Goal: Task Accomplishment & Management: Manage account settings

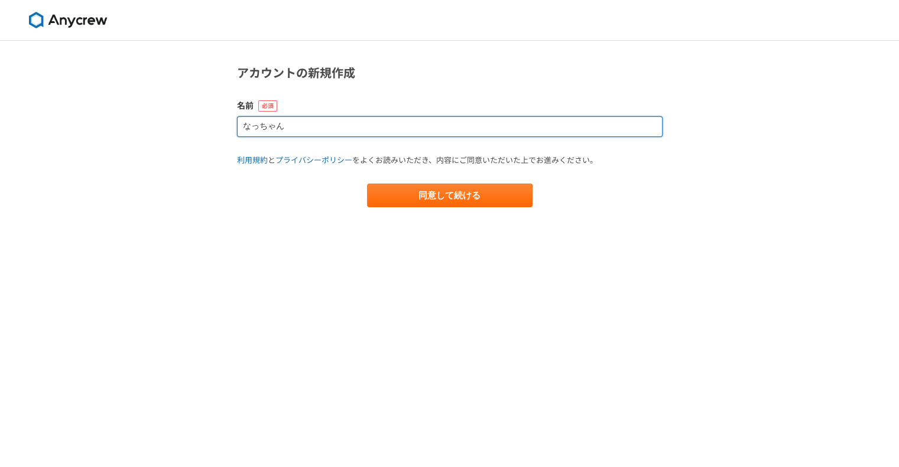
click at [300, 124] on input "なっちゃん" at bounding box center [449, 126] width 425 height 21
drag, startPoint x: 307, startPoint y: 126, endPoint x: 208, endPoint y: 135, distance: 99.0
click at [208, 135] on div "アカウントの新規作成 名前 なっちゃん 利用規約 と プライバシーポリシー をよくお読みいただき、内容にご同意いただいた上でお進みください。 同意して続ける" at bounding box center [449, 254] width 899 height 427
drag, startPoint x: 273, startPoint y: 126, endPoint x: 206, endPoint y: 125, distance: 67.4
click at [206, 125] on div "アカウントの新規作成 名前 [PERSON_NAME]規約 と プライバシーポリシー をよくお読みいただき、内容にご同意いただいた上でお進みください。 同意し…" at bounding box center [449, 254] width 899 height 427
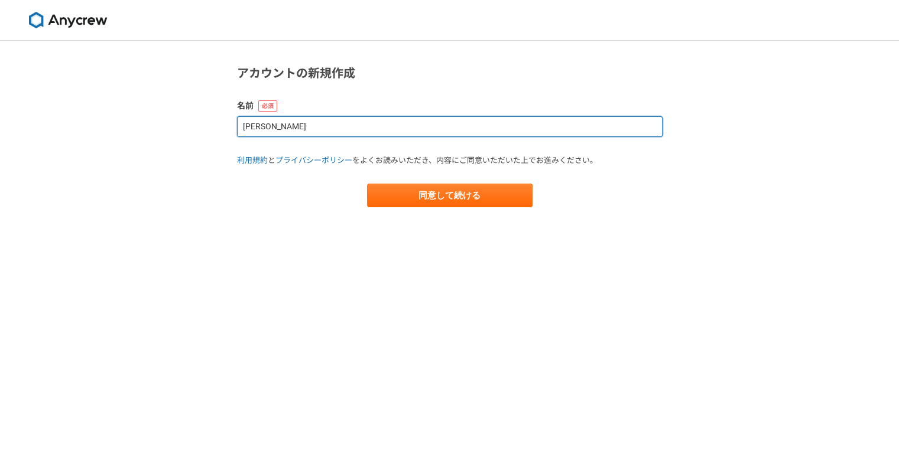
type input "￥"
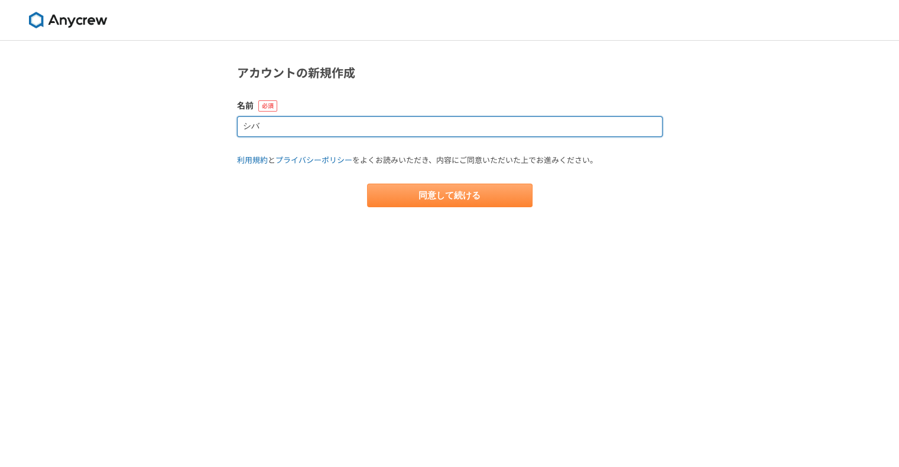
type input "シバ"
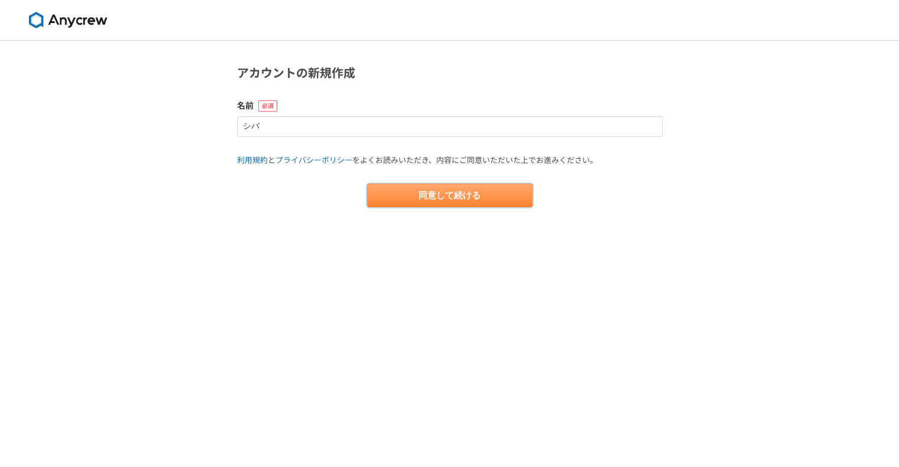
click at [456, 203] on button "同意して続ける" at bounding box center [449, 196] width 165 height 24
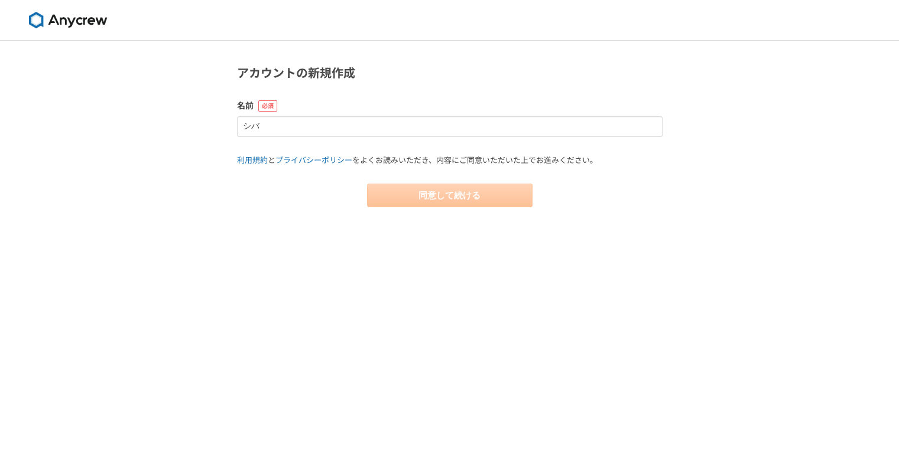
select select "13"
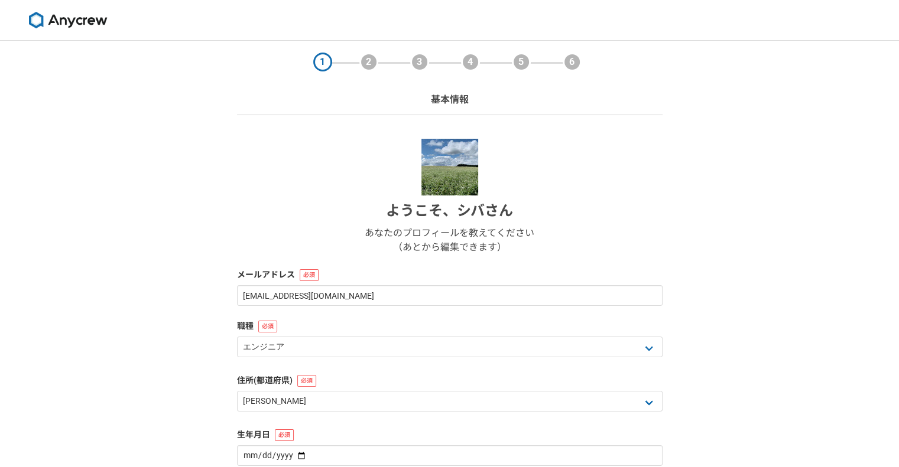
scroll to position [59, 0]
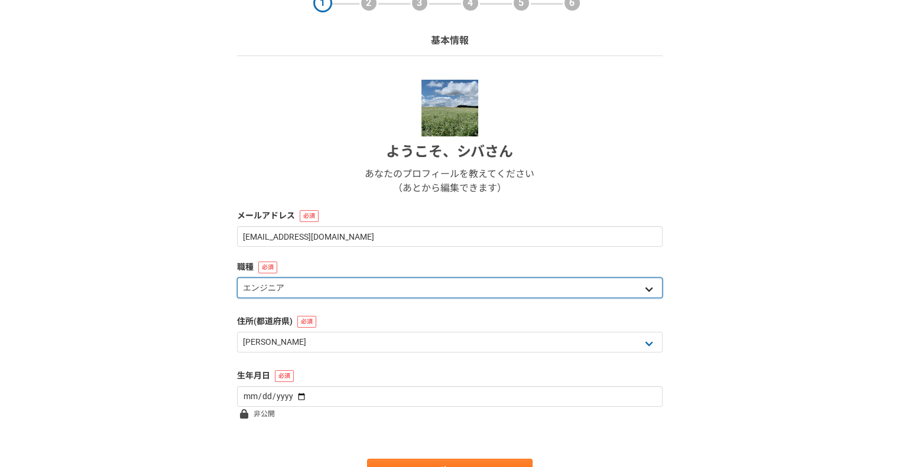
click at [281, 288] on select "エンジニア デザイナー ライター 営業 マーケティング 企画・事業開発 バックオフィス その他" at bounding box center [449, 288] width 425 height 21
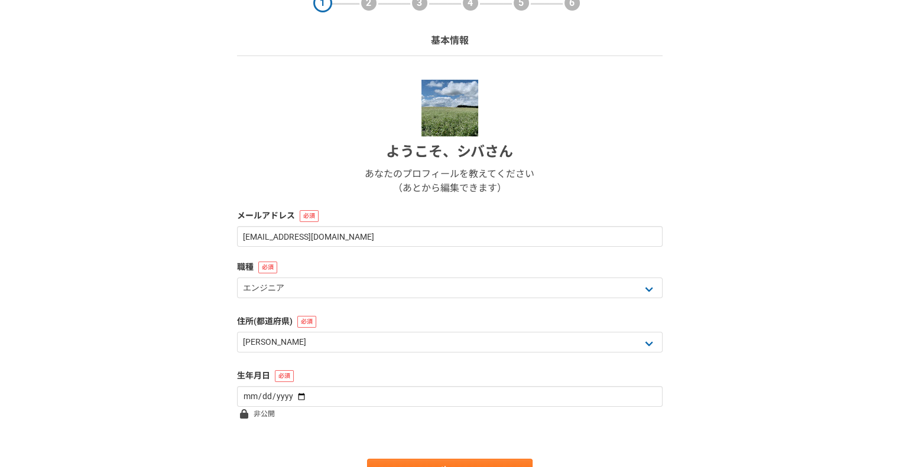
click at [347, 222] on label "メールアドレス" at bounding box center [449, 216] width 425 height 12
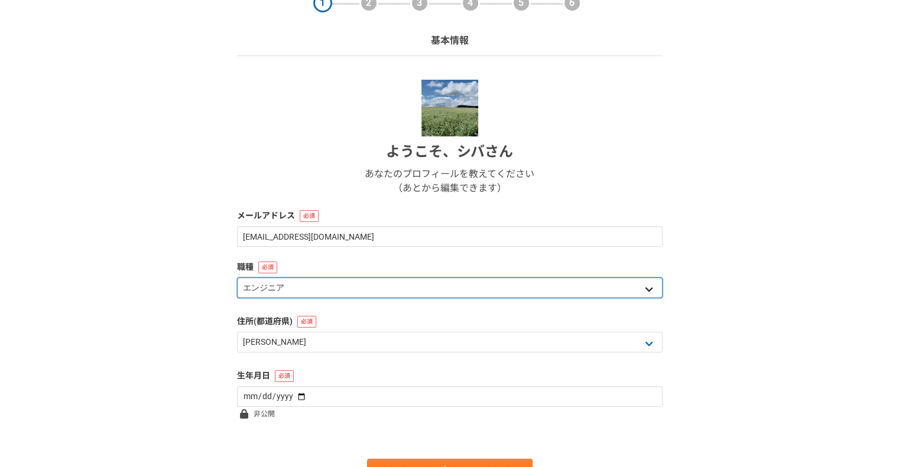
click at [388, 288] on select "エンジニア デザイナー ライター 営業 マーケティング 企画・事業開発 バックオフィス その他" at bounding box center [449, 288] width 425 height 21
select select "7"
click at [237, 278] on select "エンジニア デザイナー ライター 営業 マーケティング 企画・事業開発 バックオフィス その他" at bounding box center [449, 288] width 425 height 21
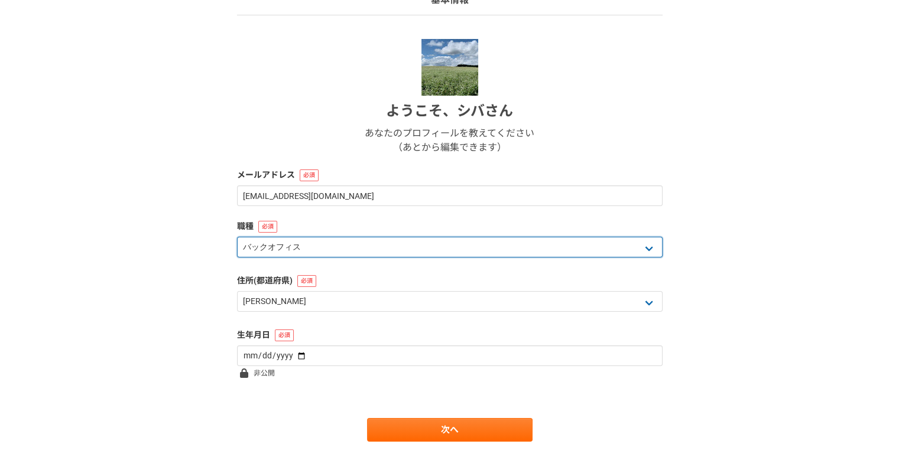
scroll to position [118, 0]
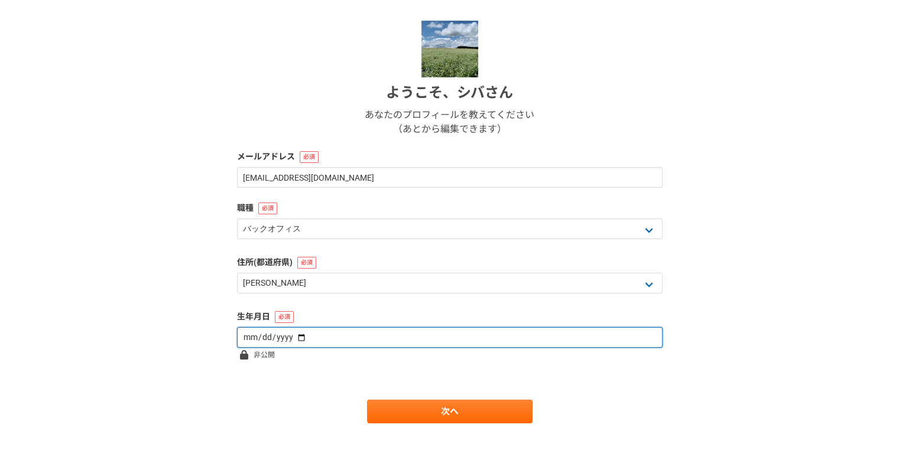
click at [305, 341] on input "date" at bounding box center [449, 337] width 425 height 21
click at [295, 336] on input "date" at bounding box center [449, 337] width 425 height 21
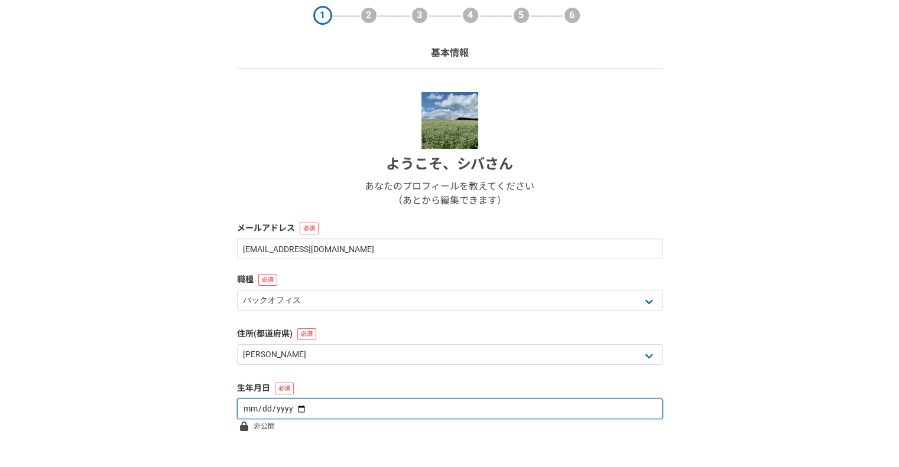
scroll to position [0, 0]
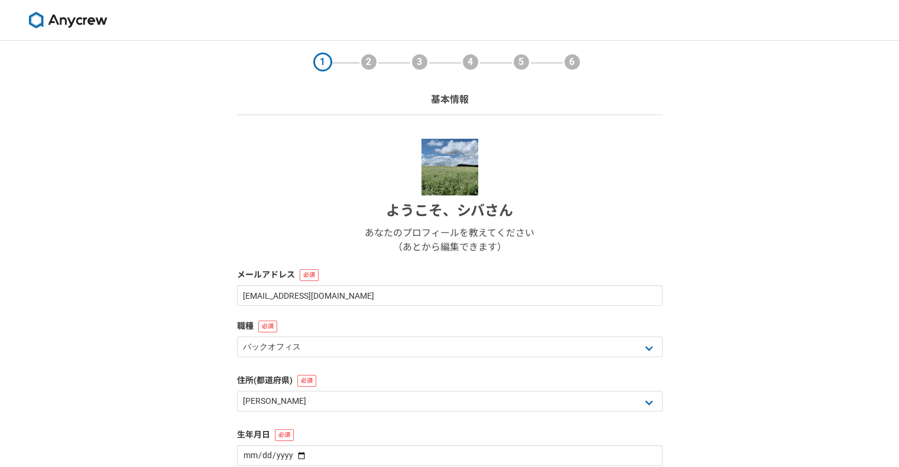
click at [245, 194] on div "ようこそ、 シバ さん あなたのプロフィールを教えてください （あとから編集できます）" at bounding box center [449, 197] width 425 height 116
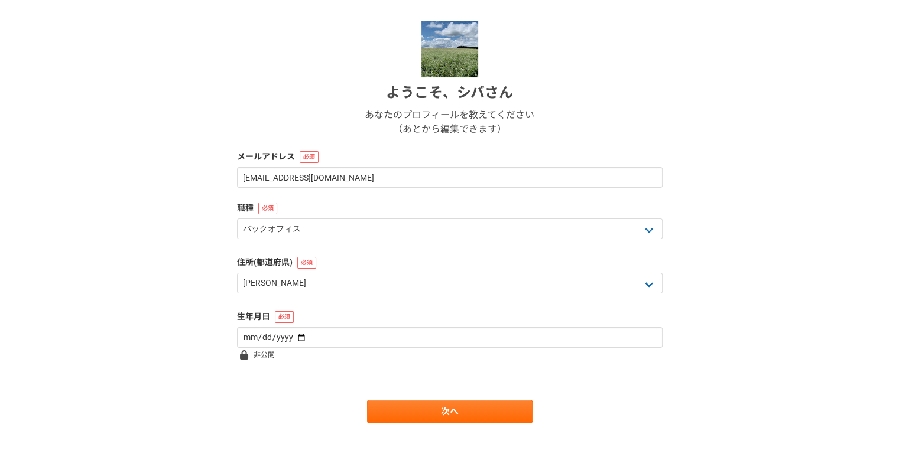
scroll to position [121, 0]
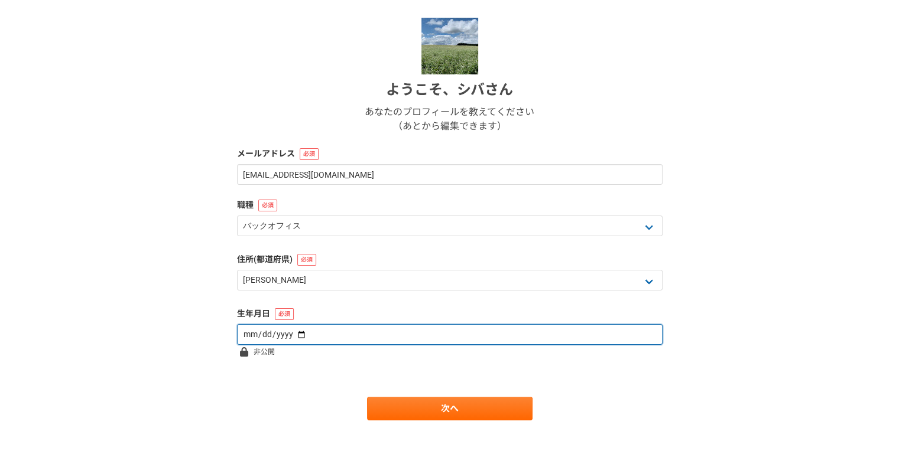
click at [297, 333] on input "date" at bounding box center [449, 334] width 425 height 21
click at [294, 336] on input "date" at bounding box center [449, 334] width 425 height 21
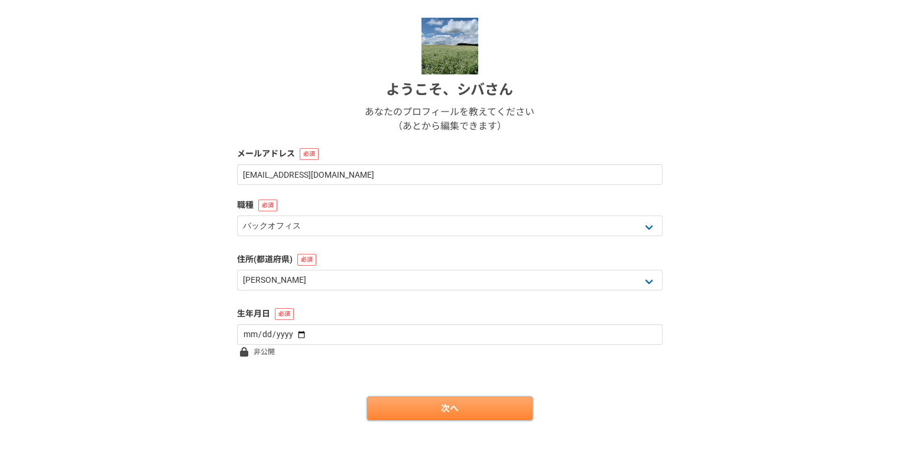
type input "[DATE]"
click at [444, 412] on link "次へ" at bounding box center [449, 409] width 165 height 24
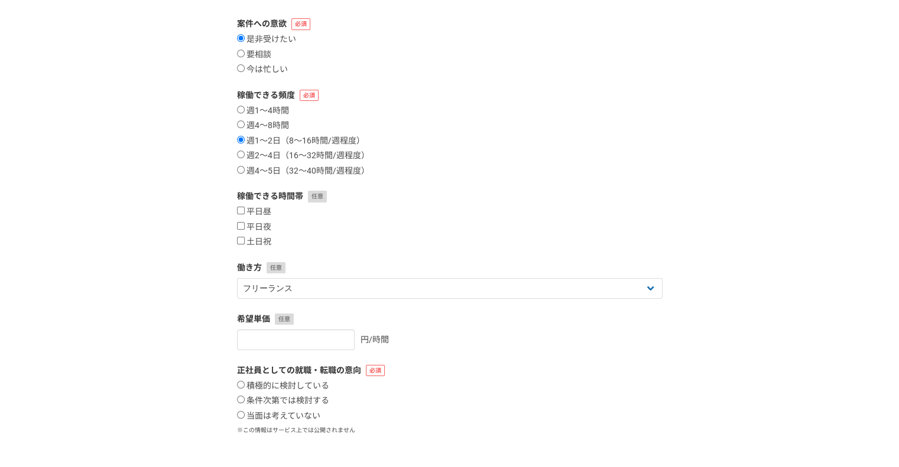
scroll to position [0, 0]
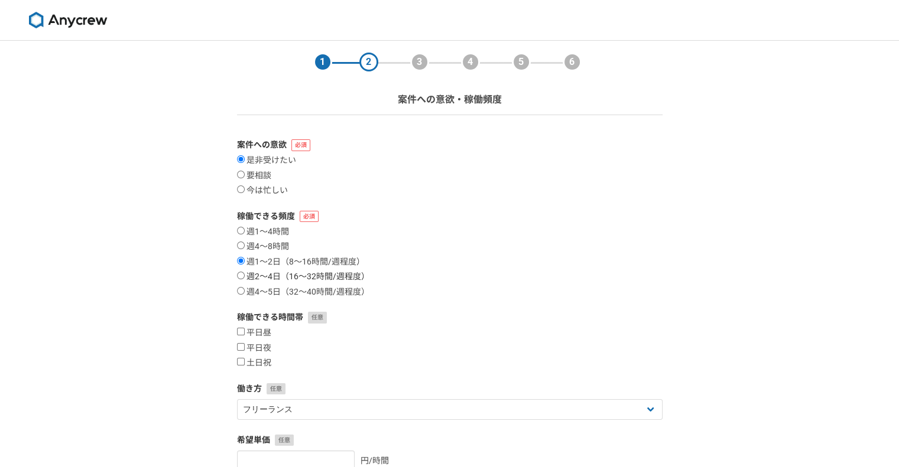
click at [237, 274] on input "週2〜4日（16〜32時間/週程度）" at bounding box center [241, 276] width 8 height 8
radio input "true"
click at [241, 344] on input "平日夜" at bounding box center [241, 347] width 8 height 8
checkbox input "true"
click at [240, 362] on input "土日祝" at bounding box center [241, 362] width 8 height 8
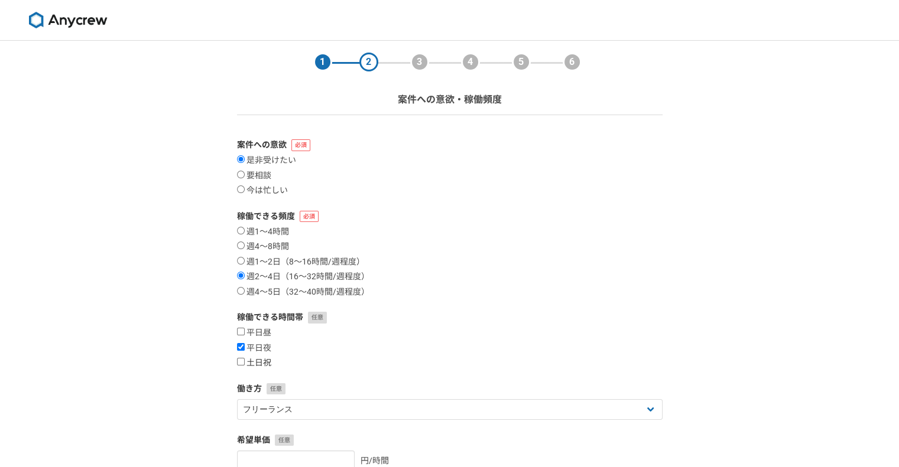
checkbox input "true"
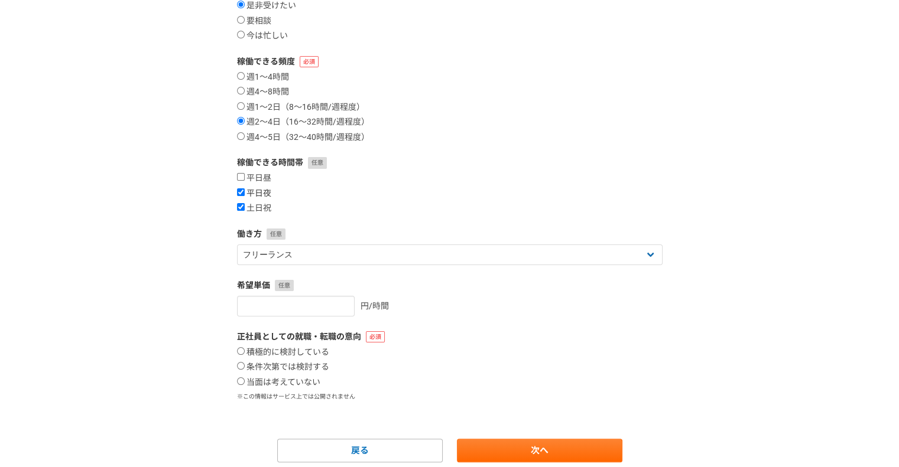
scroll to position [177, 0]
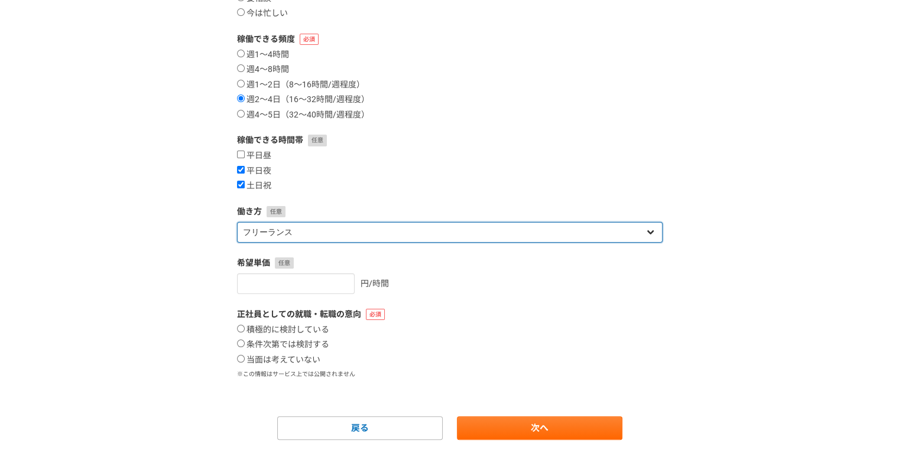
click at [295, 235] on select "フリーランス 副業 その他" at bounding box center [449, 232] width 425 height 21
select select "sidejob"
click at [237, 222] on select "フリーランス 副業 その他" at bounding box center [449, 232] width 425 height 21
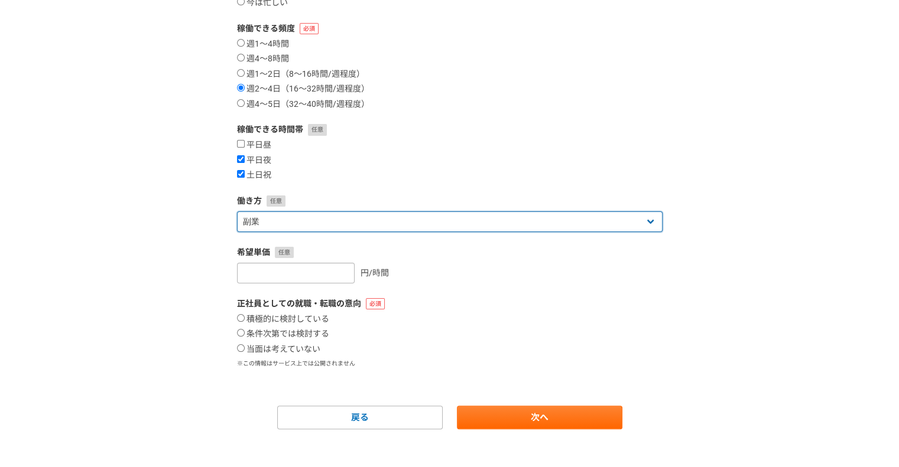
scroll to position [197, 0]
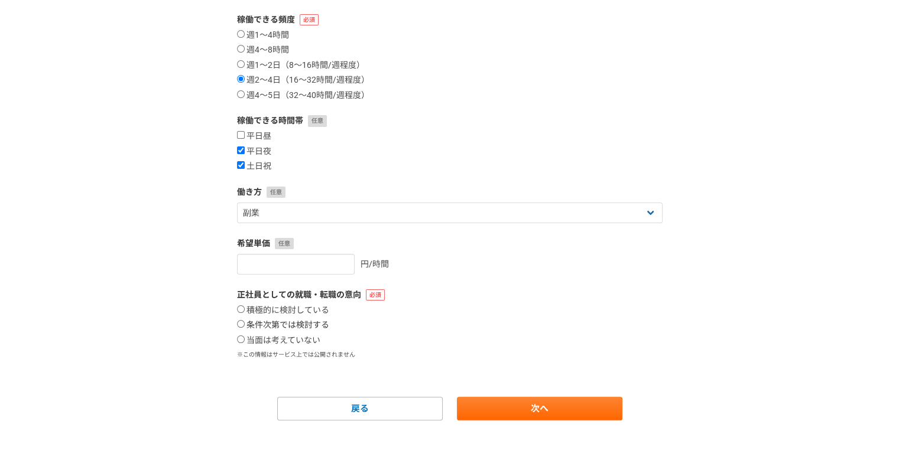
click at [239, 326] on input "条件次第では検討する" at bounding box center [241, 324] width 8 height 8
radio input "true"
click at [566, 412] on link "次へ" at bounding box center [539, 409] width 165 height 24
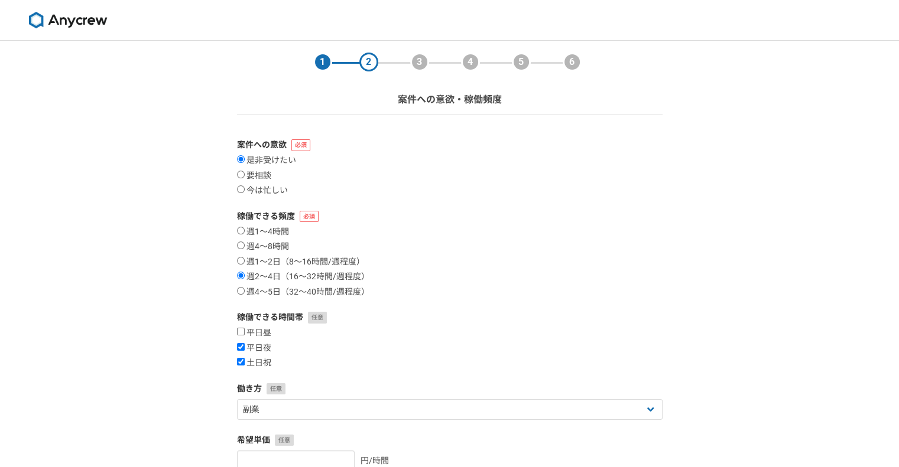
select select
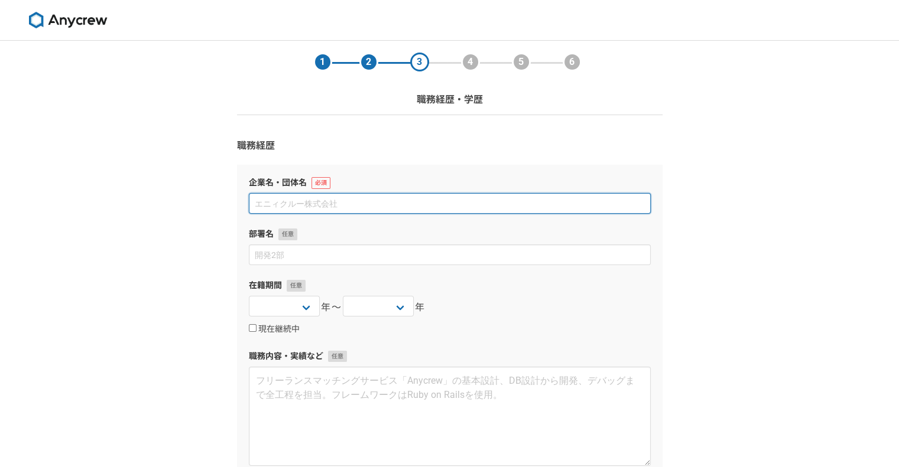
click at [308, 204] on input at bounding box center [450, 203] width 402 height 21
type input "ト"
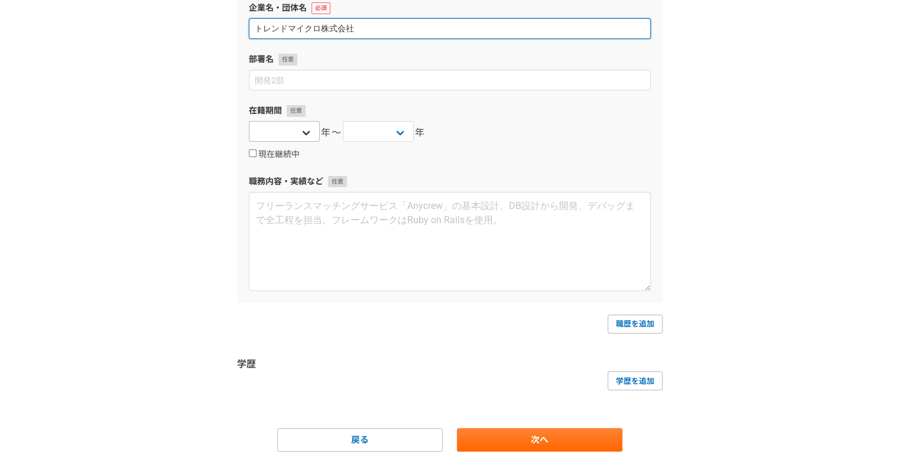
scroll to position [177, 0]
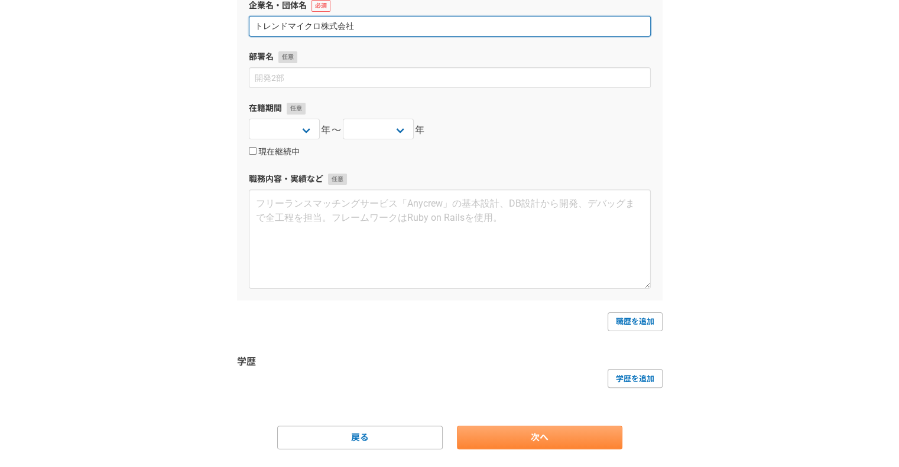
type input "トレンドマイクロ株式会社"
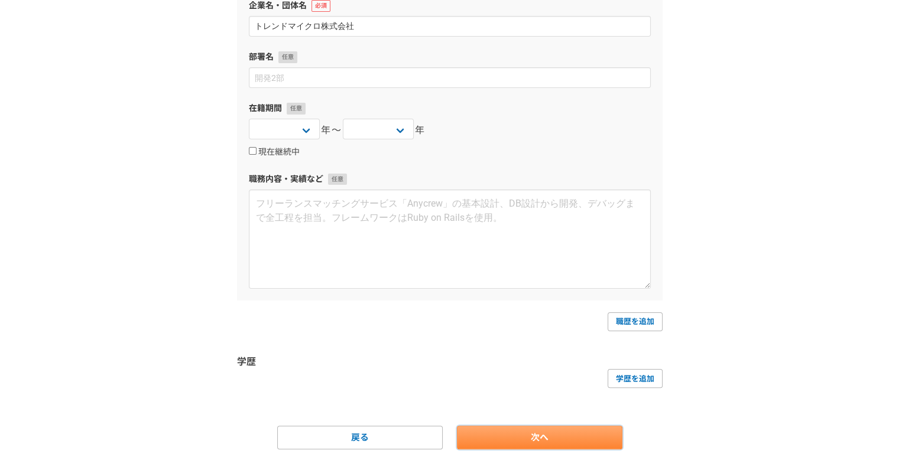
click at [538, 440] on link "次へ" at bounding box center [539, 438] width 165 height 24
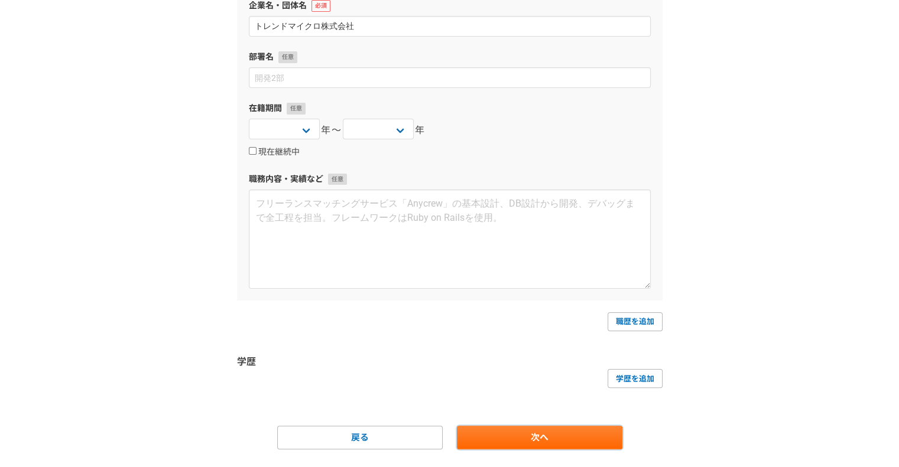
scroll to position [0, 0]
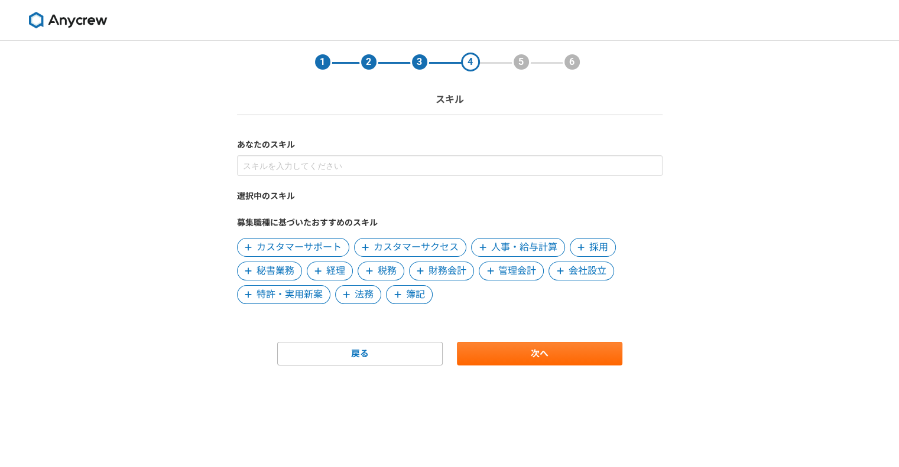
click at [483, 246] on icon at bounding box center [482, 247] width 7 height 8
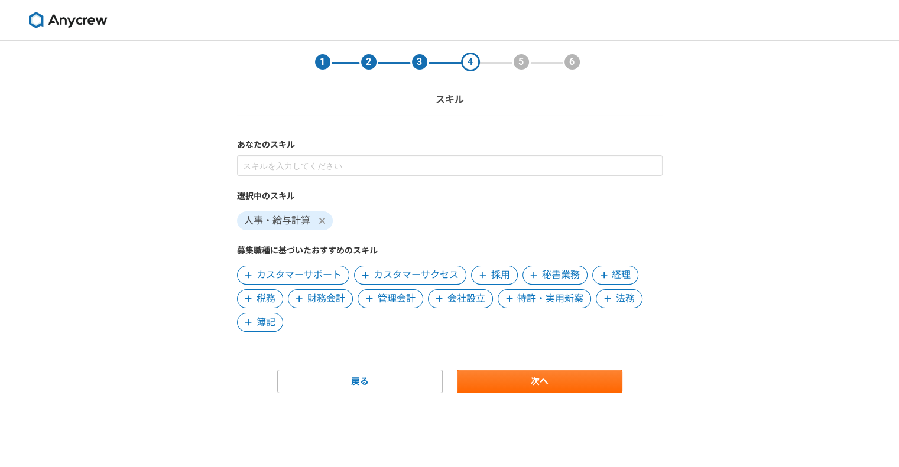
click at [602, 271] on icon at bounding box center [603, 275] width 7 height 8
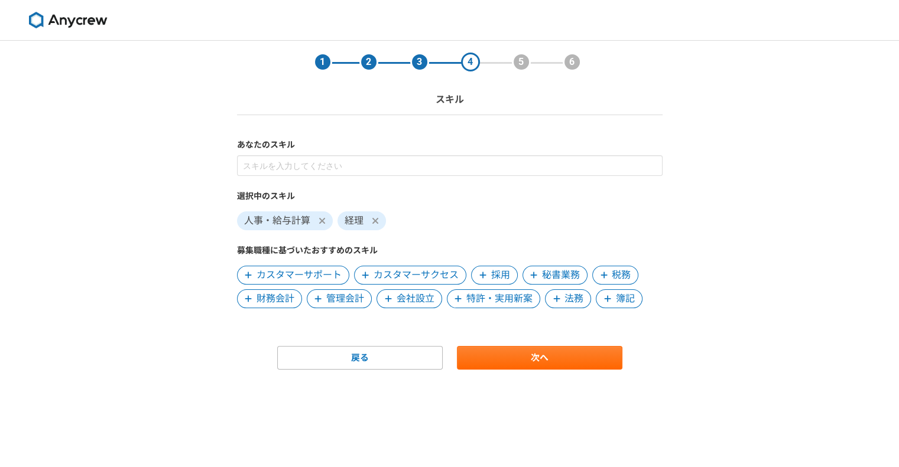
click at [308, 298] on span "管理会計" at bounding box center [339, 298] width 65 height 19
click at [373, 222] on icon at bounding box center [375, 220] width 7 height 9
click at [482, 274] on icon at bounding box center [482, 275] width 7 height 8
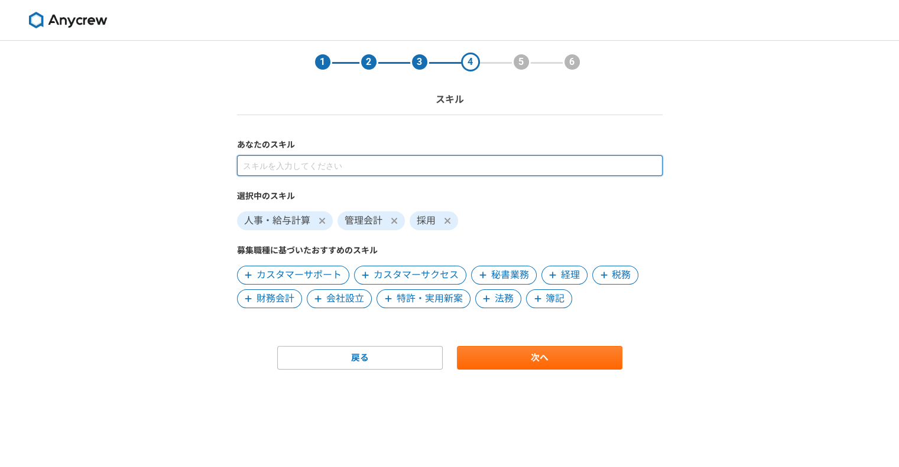
click at [468, 168] on input at bounding box center [449, 165] width 425 height 21
type input "コ"
type input "コーチング"
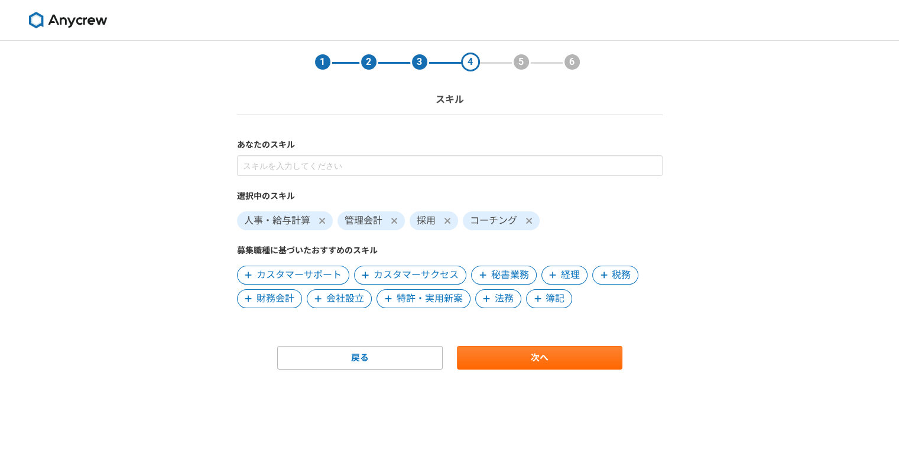
click at [318, 222] on span at bounding box center [322, 221] width 14 height 14
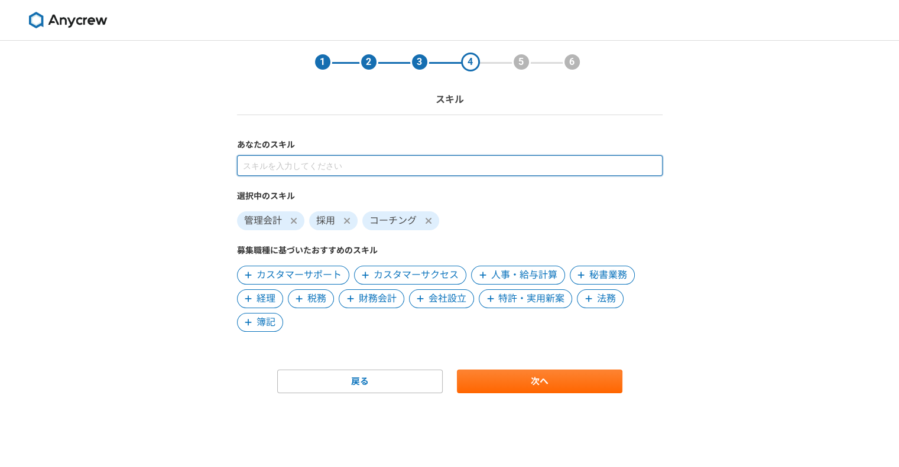
click at [330, 168] on input at bounding box center [449, 165] width 425 height 21
click at [333, 172] on input "人事企画" at bounding box center [449, 165] width 425 height 21
type input "人事"
click at [339, 165] on input at bounding box center [449, 165] width 425 height 21
type input "キャリア"
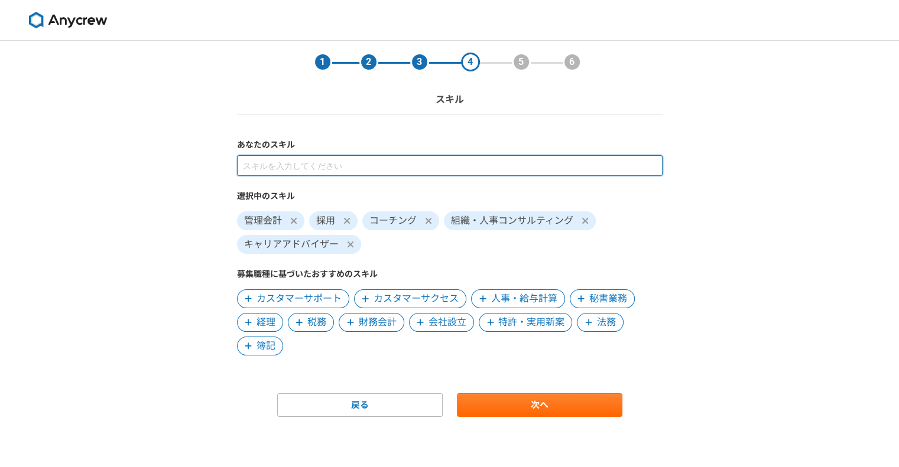
click at [333, 171] on input at bounding box center [449, 165] width 425 height 21
type input "キャリア"
click at [396, 164] on input at bounding box center [449, 165] width 425 height 21
type input "テレ"
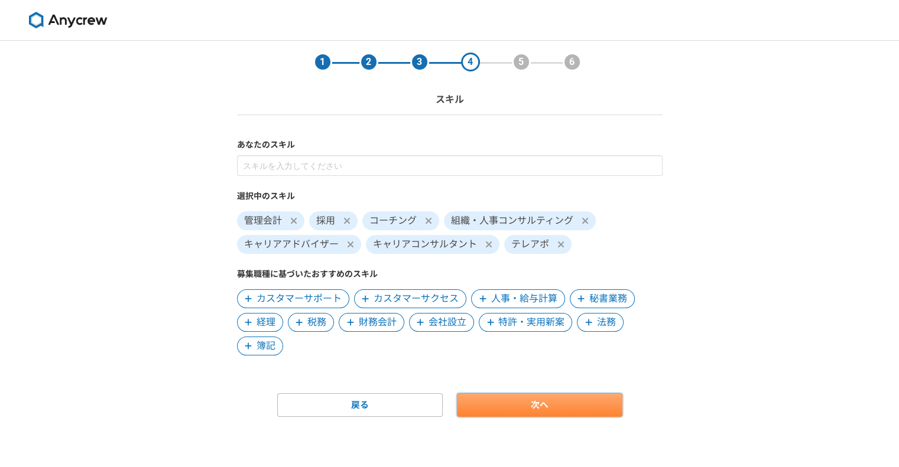
click at [596, 410] on link "次へ" at bounding box center [539, 405] width 165 height 24
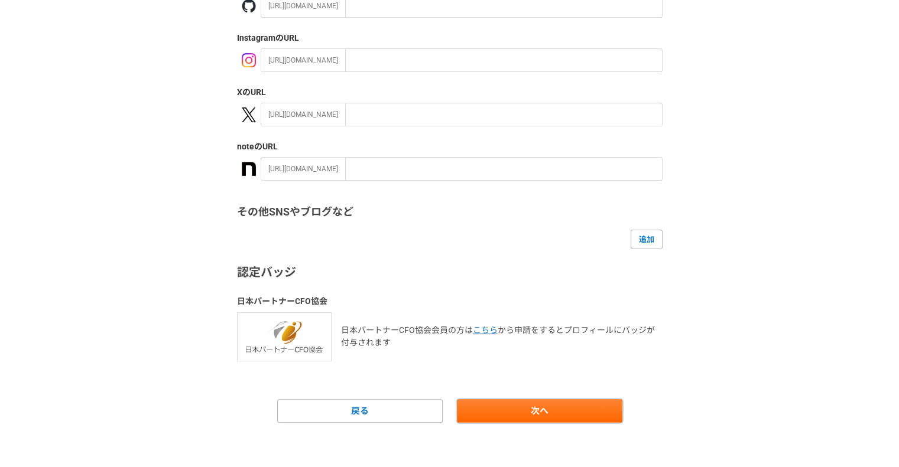
scroll to position [182, 0]
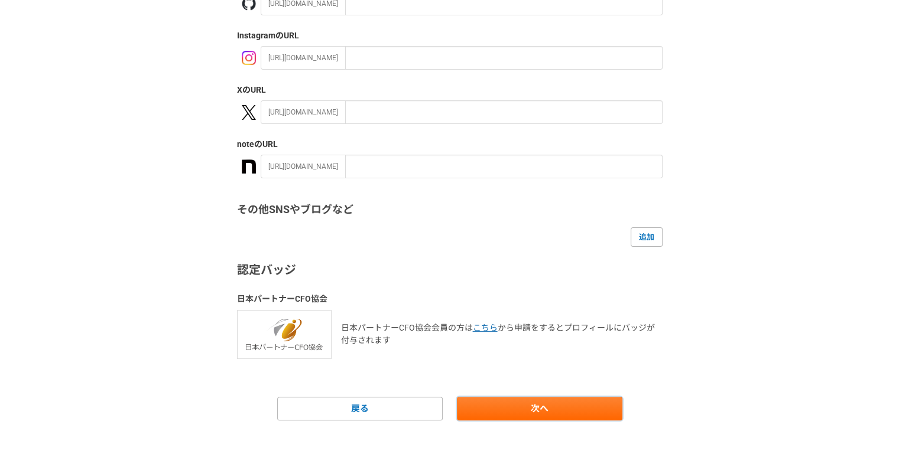
click at [535, 412] on link "次へ" at bounding box center [539, 409] width 165 height 24
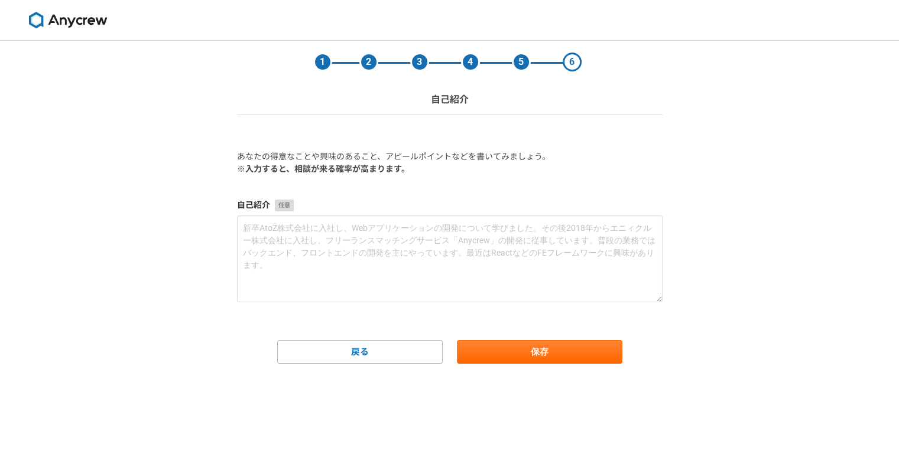
scroll to position [0, 0]
click at [524, 347] on button "保存" at bounding box center [539, 352] width 165 height 24
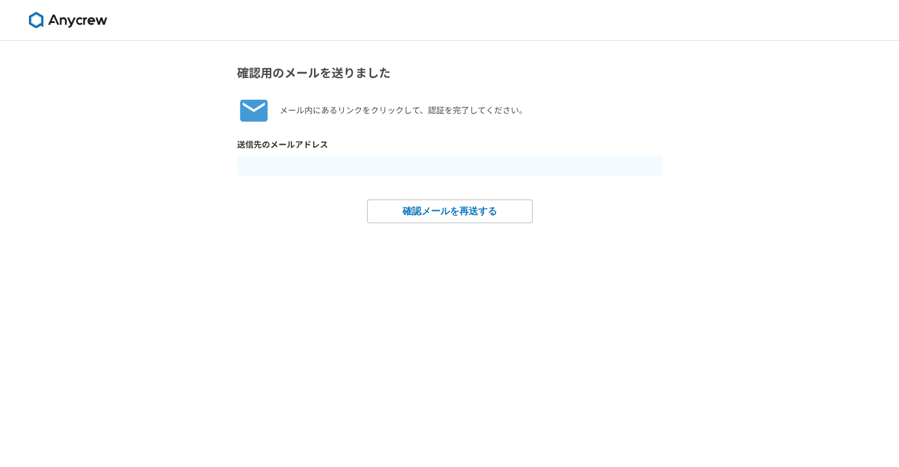
click at [66, 22] on img at bounding box center [68, 20] width 89 height 17
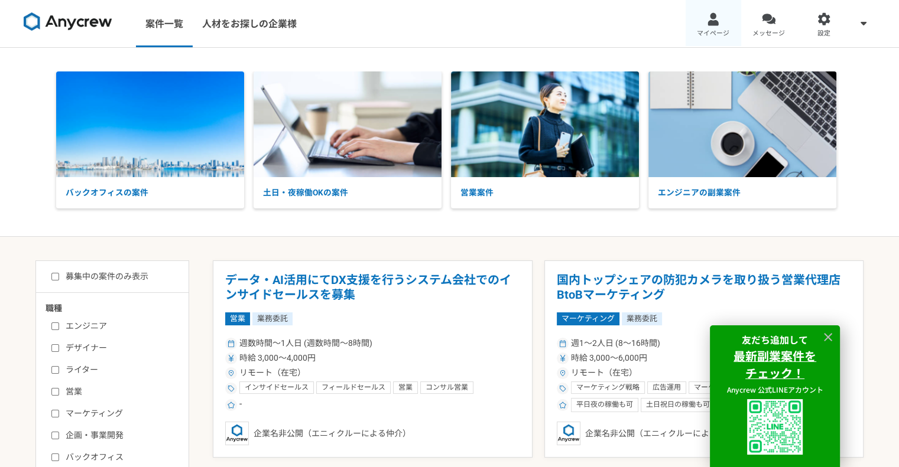
click at [709, 23] on div at bounding box center [713, 19] width 14 height 14
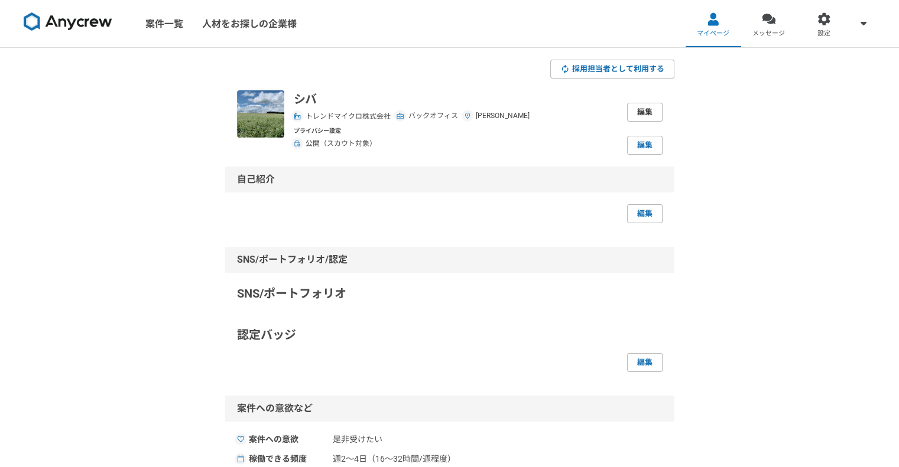
click at [636, 114] on link "編集" at bounding box center [644, 112] width 35 height 19
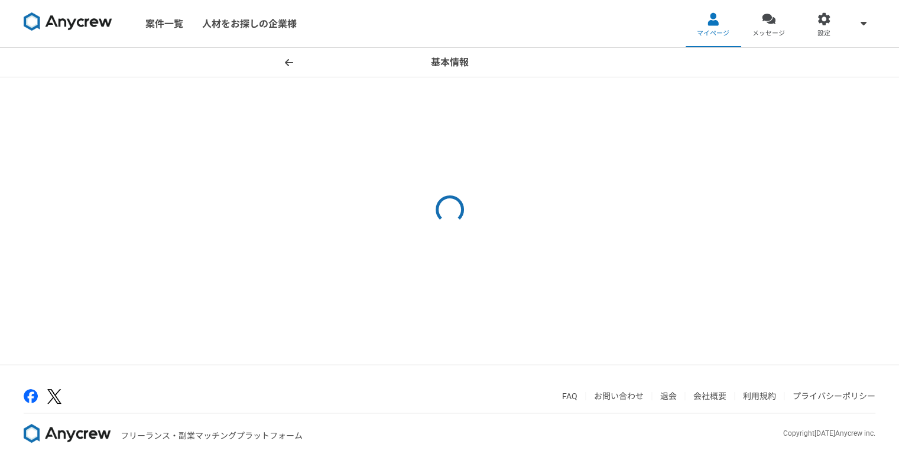
select select "7"
select select "13"
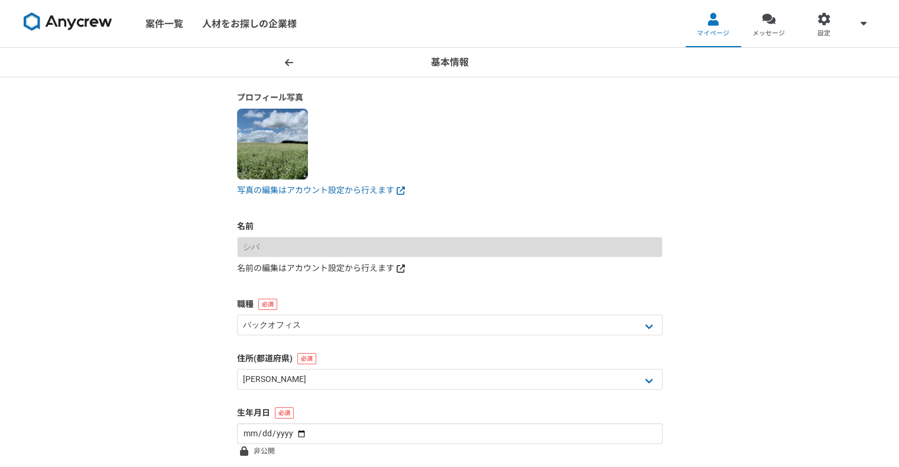
click at [276, 271] on link "名前の編集はアカウント設定から行えます" at bounding box center [449, 268] width 425 height 12
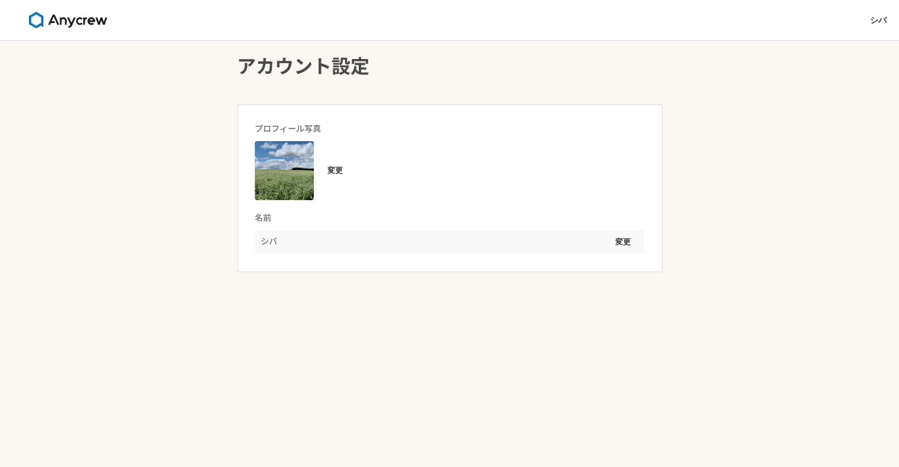
click at [285, 239] on div "シバ 変更" at bounding box center [449, 242] width 389 height 24
click at [270, 242] on p "シバ" at bounding box center [269, 242] width 17 height 12
click at [619, 237] on button "変更" at bounding box center [622, 242] width 31 height 19
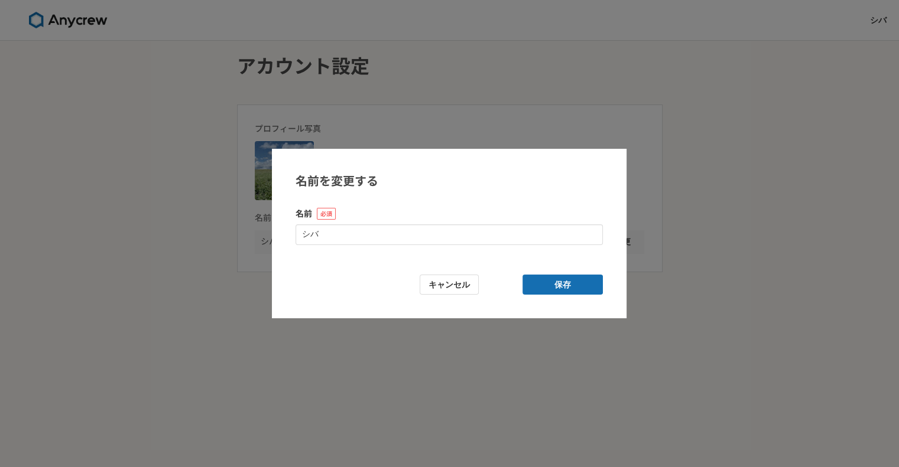
click at [415, 246] on form "名前を変更する 名前 シバ キャンセル 保存" at bounding box center [449, 234] width 354 height 170
drag, startPoint x: 408, startPoint y: 238, endPoint x: 69, endPoint y: 252, distance: 340.0
click at [57, 252] on div "名前を変更する 名前 シバ キャンセル 保存" at bounding box center [449, 233] width 899 height 467
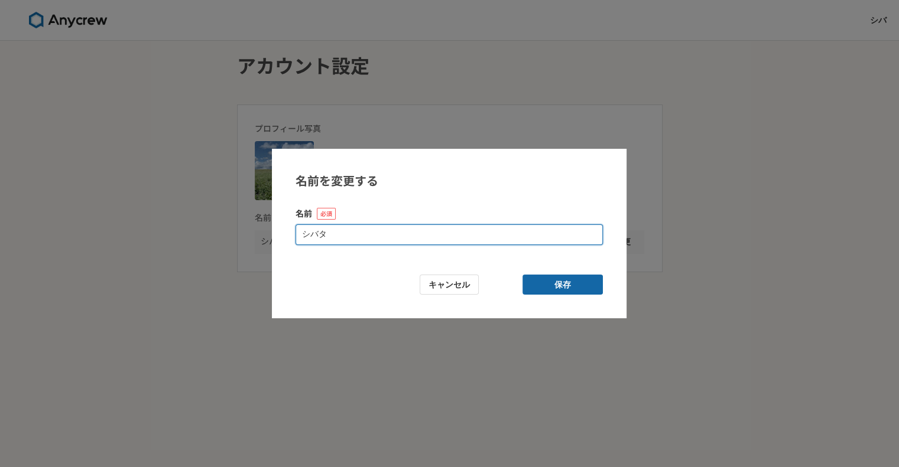
type input "シバタ"
click at [553, 291] on button "保存" at bounding box center [562, 285] width 80 height 21
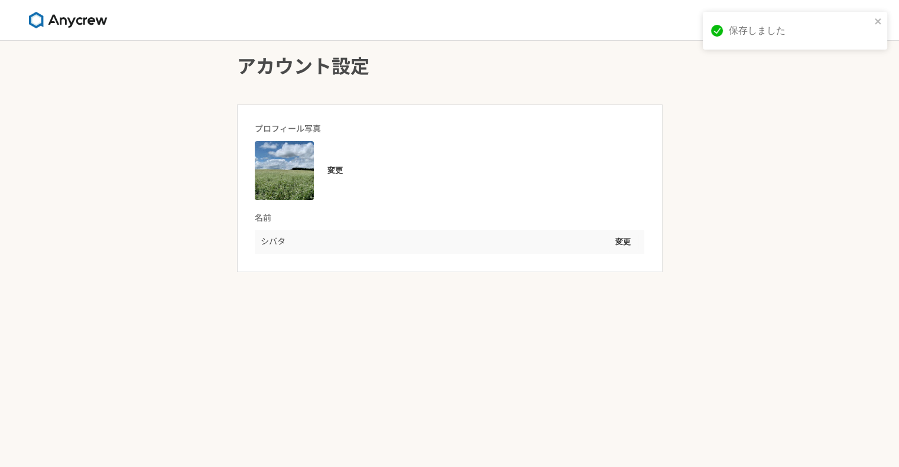
click at [84, 25] on img at bounding box center [68, 20] width 89 height 17
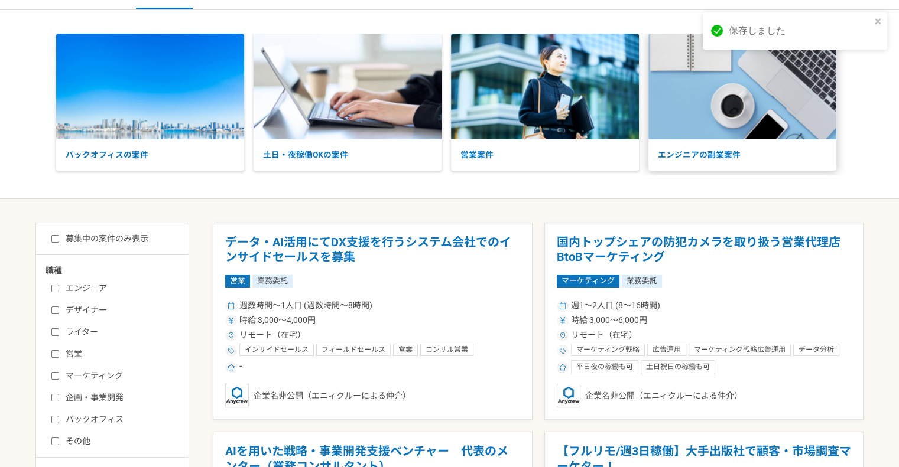
scroll to position [59, 0]
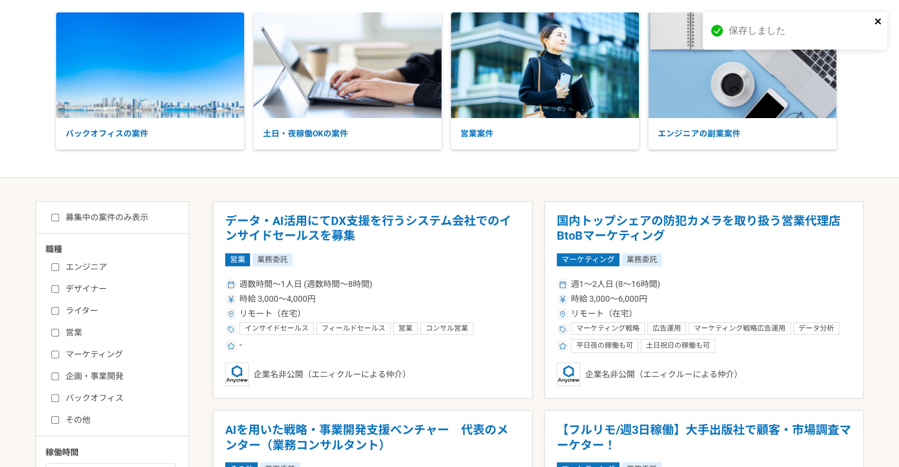
click at [875, 25] on icon "close" at bounding box center [878, 21] width 8 height 9
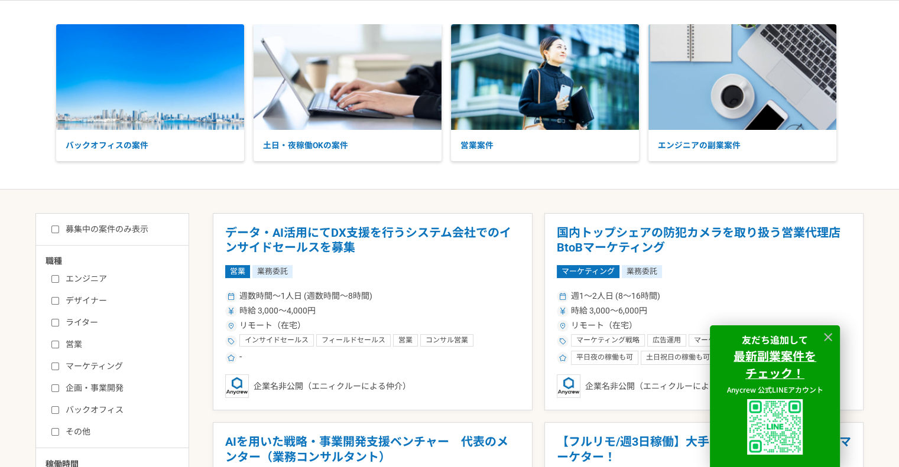
scroll to position [118, 0]
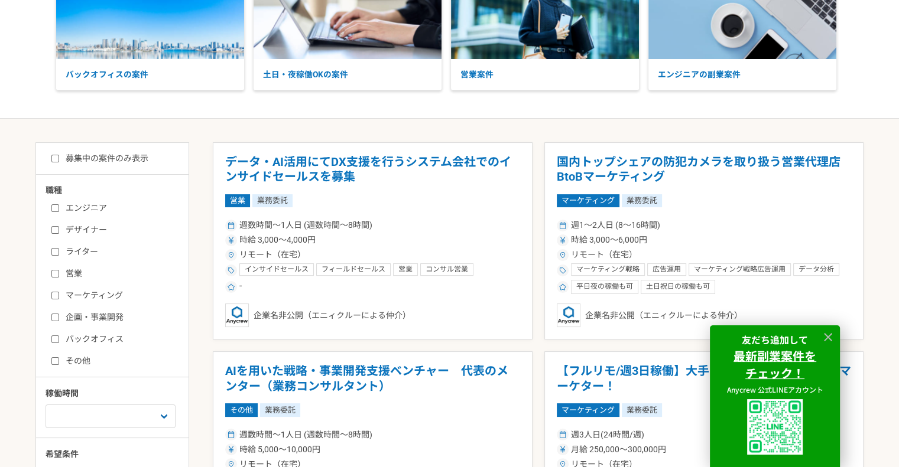
click at [71, 270] on label "営業" at bounding box center [119, 274] width 136 height 12
click at [59, 270] on input "営業" at bounding box center [55, 274] width 8 height 8
checkbox input "true"
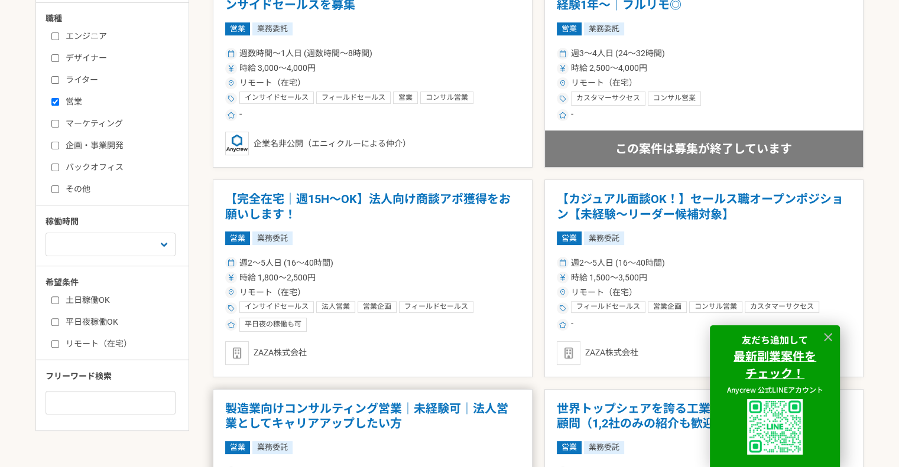
scroll to position [295, 0]
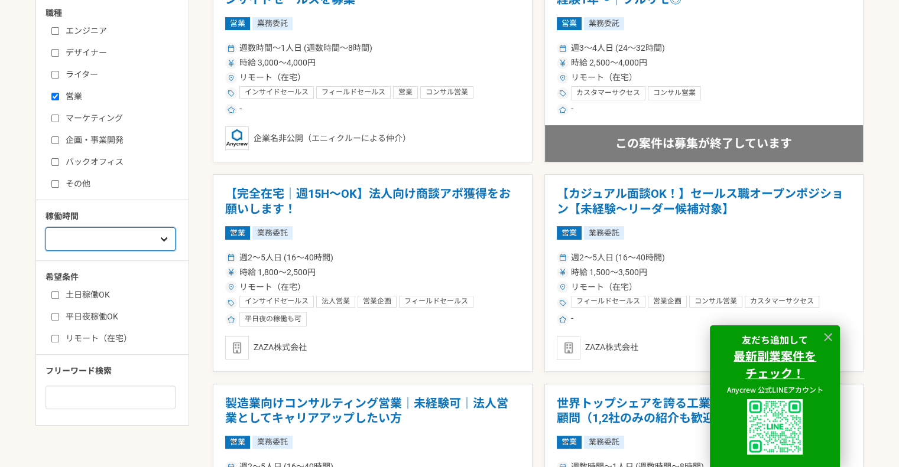
click at [99, 236] on select "週1人日（8時間）以下 週2人日（16時間）以下 週3人日（24時間）以下 週4人日（32時間）以下 週5人日（40時間）以下" at bounding box center [110, 239] width 130 height 24
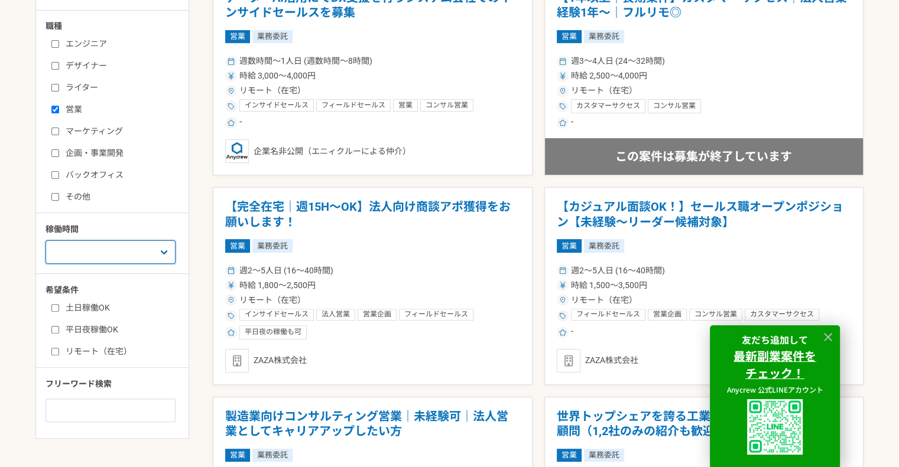
scroll to position [414, 0]
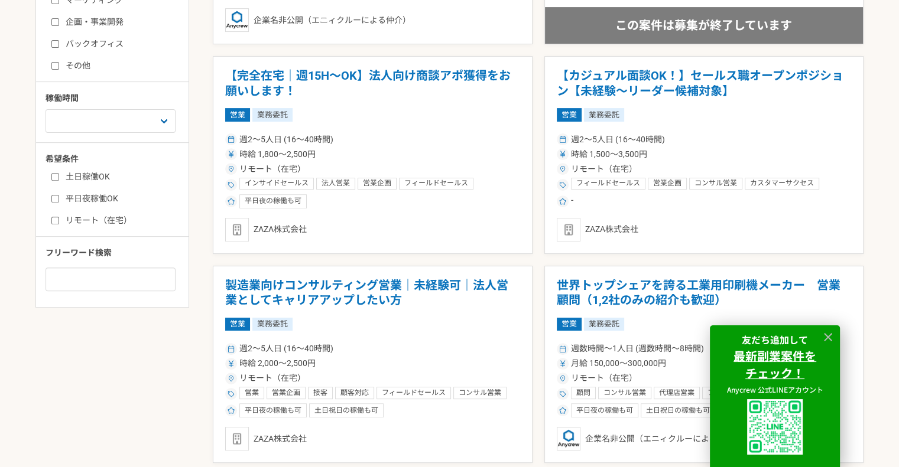
click at [79, 223] on label "リモート（在宅）" at bounding box center [119, 220] width 136 height 12
click at [59, 223] on input "リモート（在宅）" at bounding box center [55, 221] width 8 height 8
checkbox input "true"
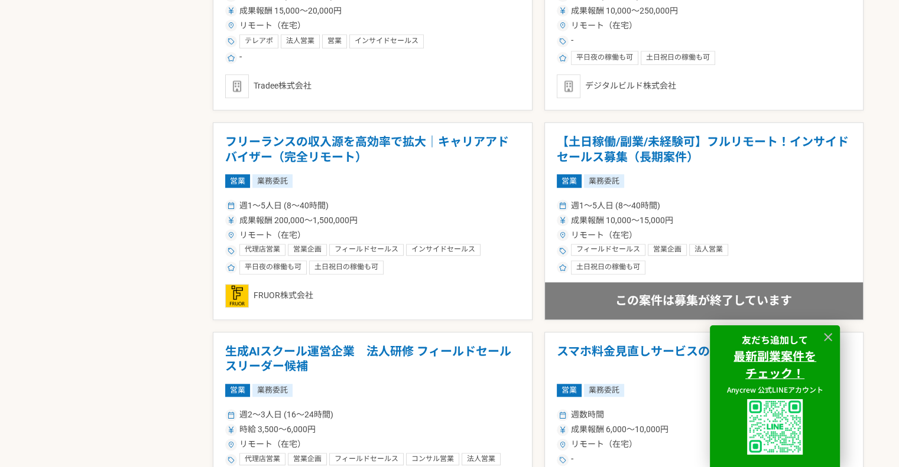
scroll to position [1004, 0]
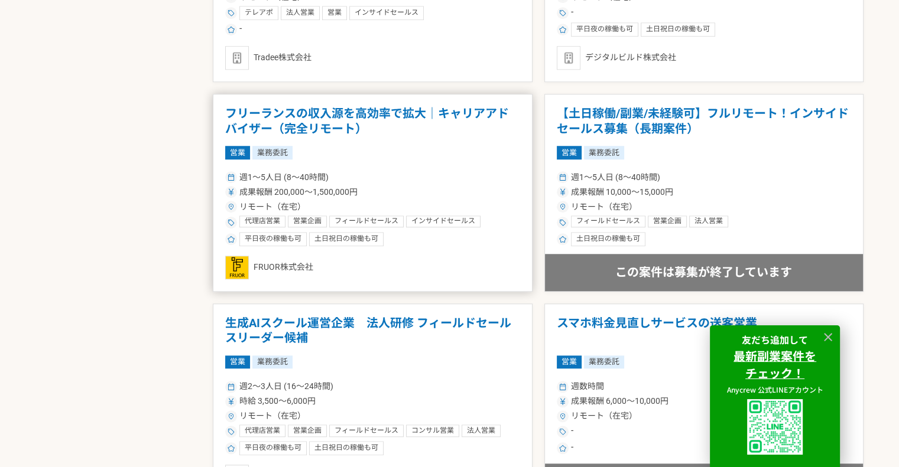
click at [375, 121] on h1 "フリーランスの収入源を高効率で拡大｜キャリアアドバイザー（完全リモート）" at bounding box center [372, 121] width 295 height 30
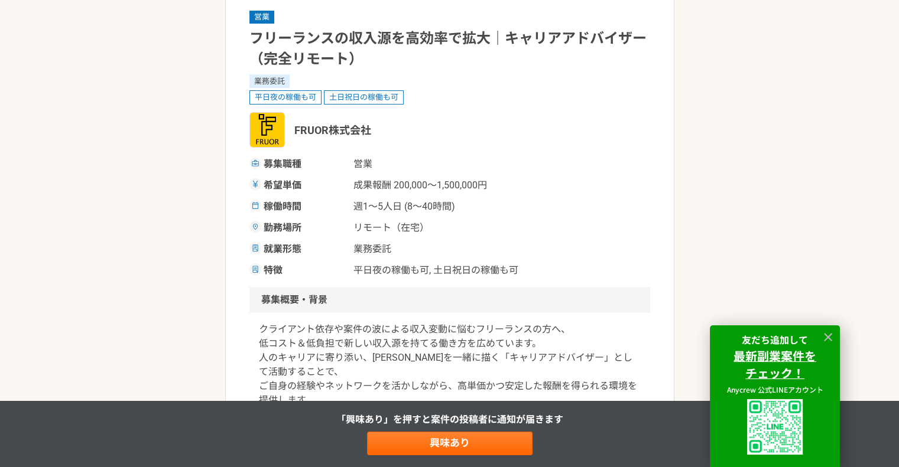
scroll to position [118, 0]
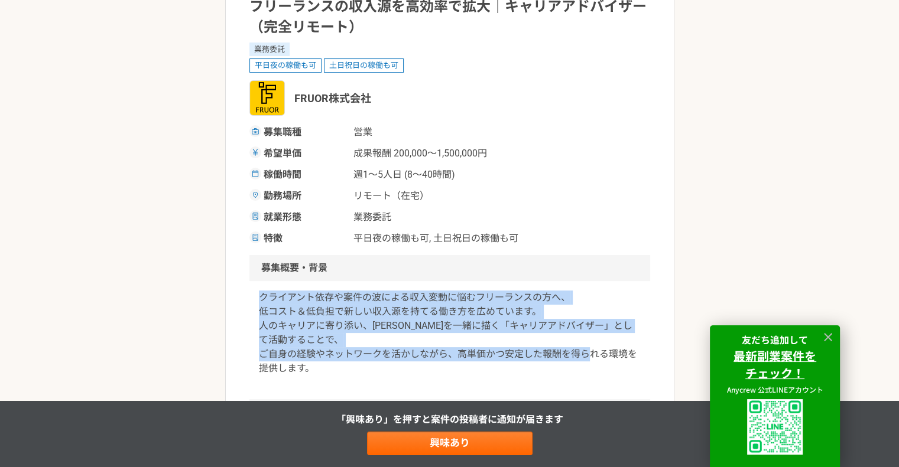
drag, startPoint x: 253, startPoint y: 300, endPoint x: 585, endPoint y: 367, distance: 339.5
click at [585, 367] on div "クライアント依存や案件の波による収入変動に悩むフリーランスの方へ、 低コスト＆低負担で新しい収入源を持てる働き方を広めています。 人のキャリアに寄り添い、未来…" at bounding box center [449, 340] width 401 height 118
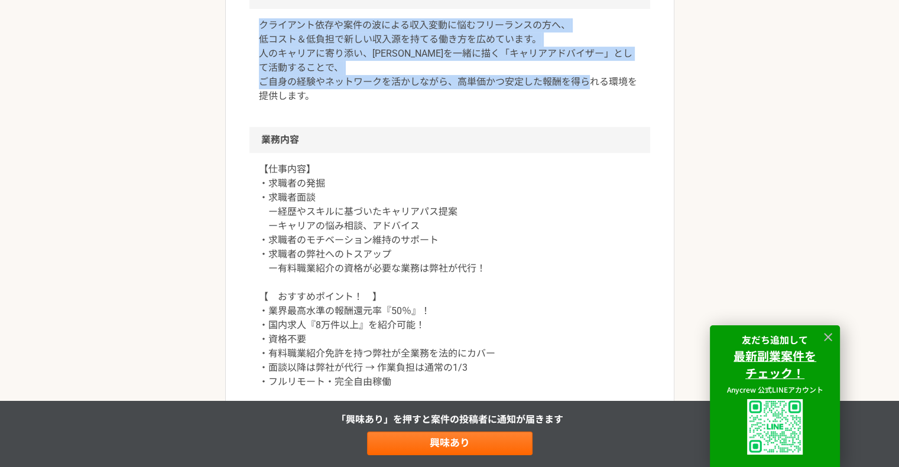
scroll to position [414, 0]
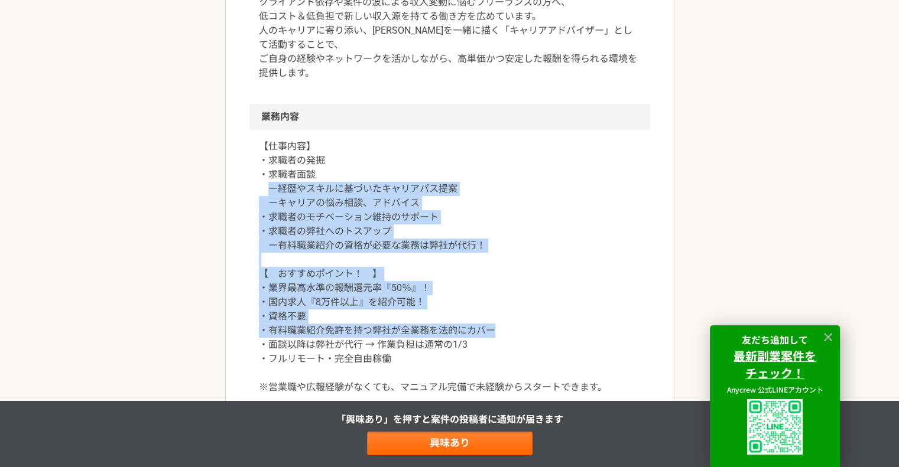
drag, startPoint x: 269, startPoint y: 184, endPoint x: 516, endPoint y: 329, distance: 286.0
click at [516, 329] on p "【仕事内容】 ・求職者の発掘 ・求職者面談 ー経歴やスキルに基づいたキャリアパス提案 ーキャリアの悩み相談、アドバイス ・求職者のモチベーション維持のサポート…" at bounding box center [450, 266] width 382 height 255
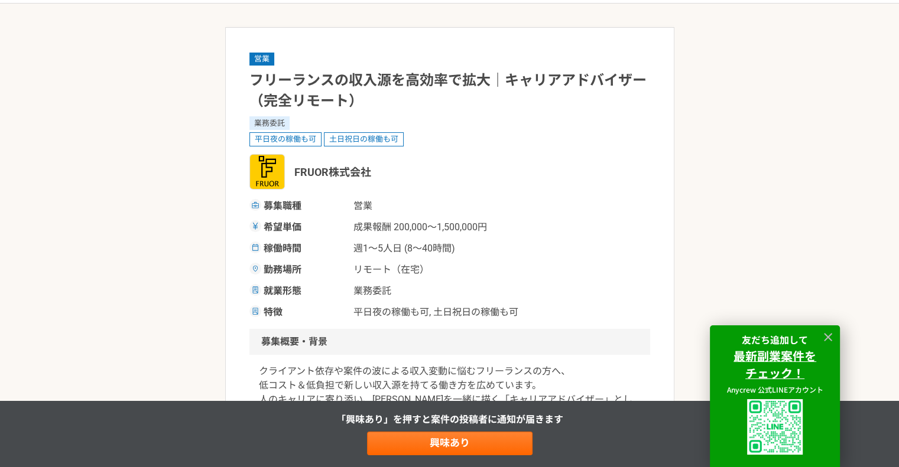
scroll to position [0, 0]
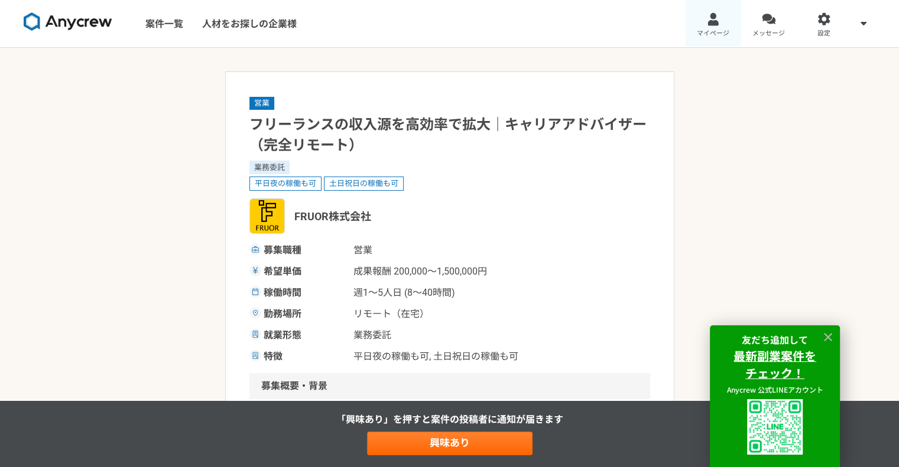
click at [720, 18] on link "マイページ" at bounding box center [713, 23] width 56 height 47
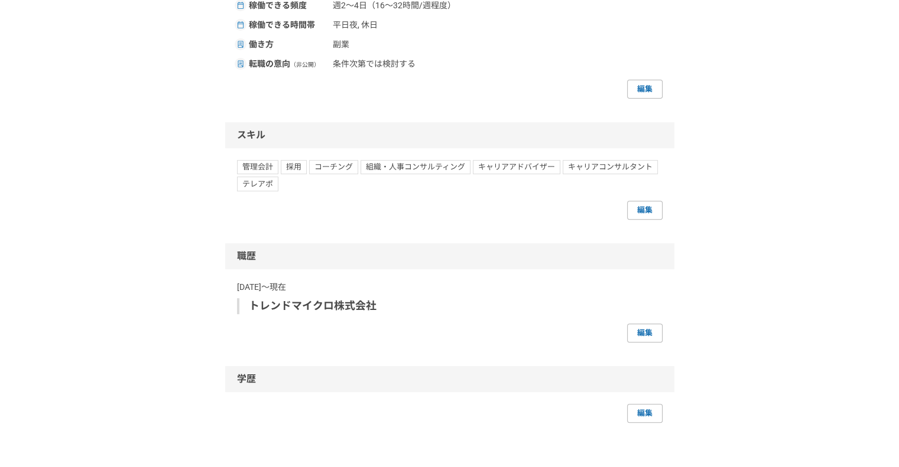
scroll to position [473, 0]
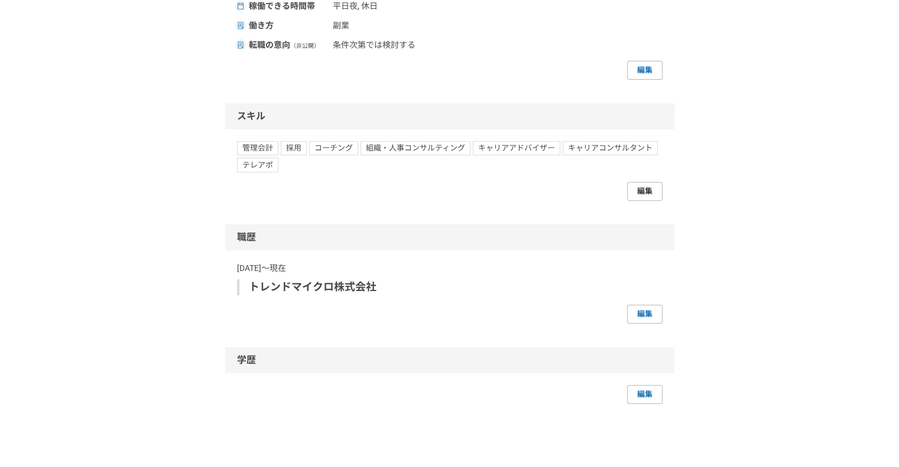
click at [654, 188] on link "編集" at bounding box center [644, 191] width 35 height 19
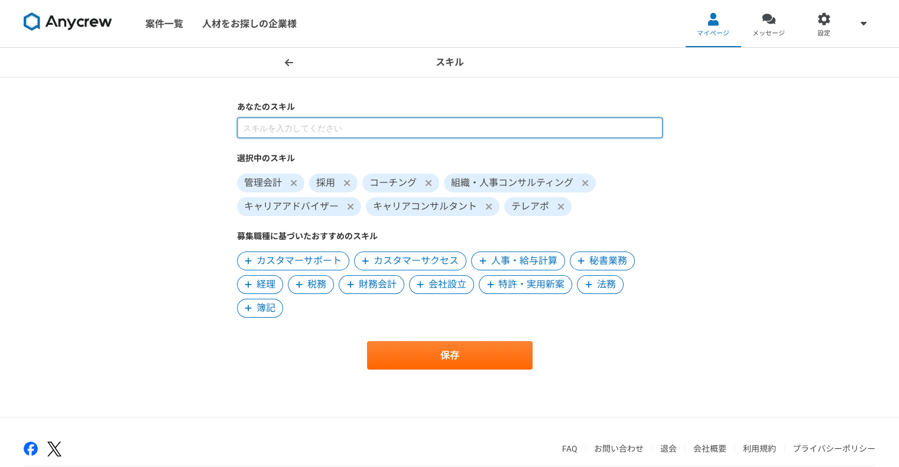
click at [294, 129] on input at bounding box center [449, 128] width 425 height 21
type input "人事制度"
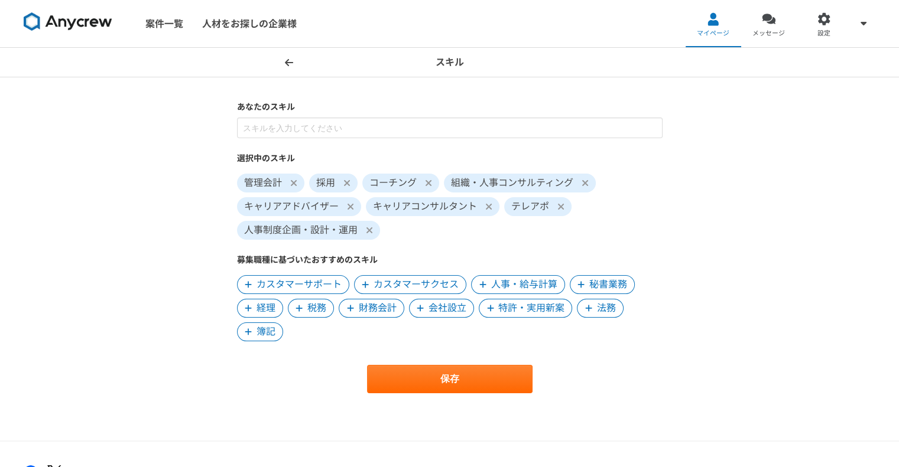
click at [295, 181] on icon at bounding box center [293, 182] width 7 height 9
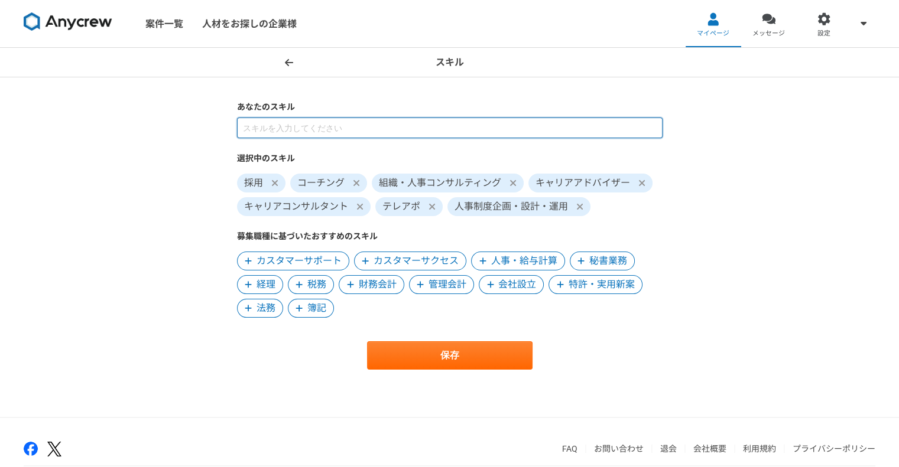
click at [329, 127] on input at bounding box center [449, 128] width 425 height 21
type input "収"
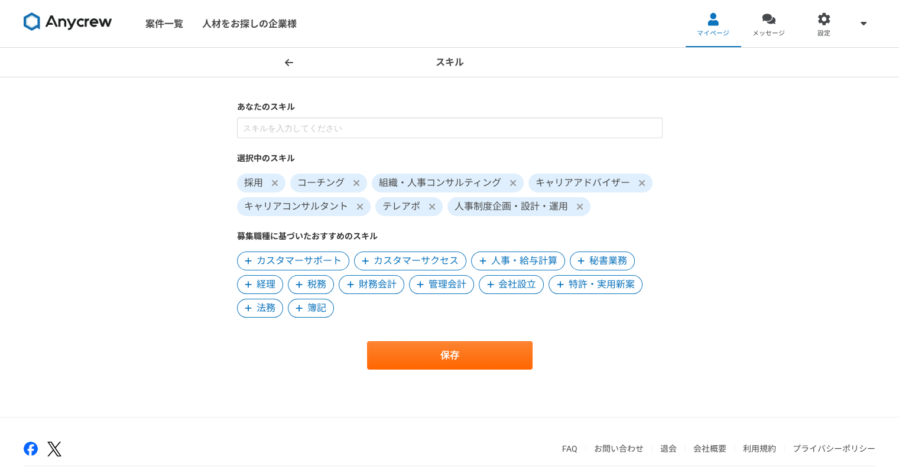
click at [276, 180] on icon at bounding box center [274, 182] width 7 height 9
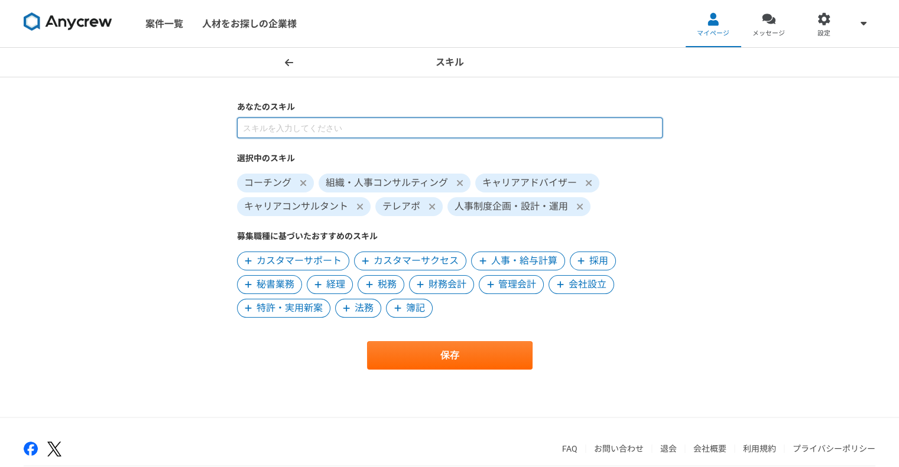
drag, startPoint x: 301, startPoint y: 126, endPoint x: 307, endPoint y: 127, distance: 5.9
click at [304, 127] on input at bounding box center [449, 128] width 425 height 21
type input "採用"
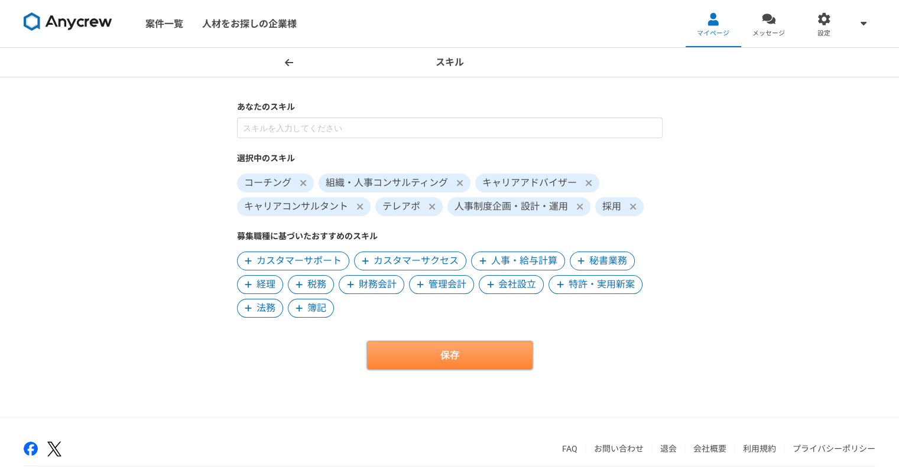
click at [462, 347] on button "保存" at bounding box center [449, 355] width 165 height 28
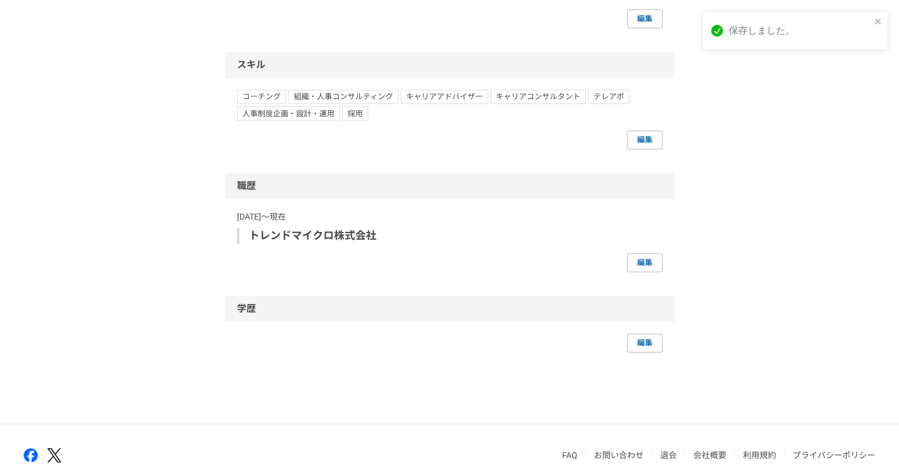
scroll to position [532, 0]
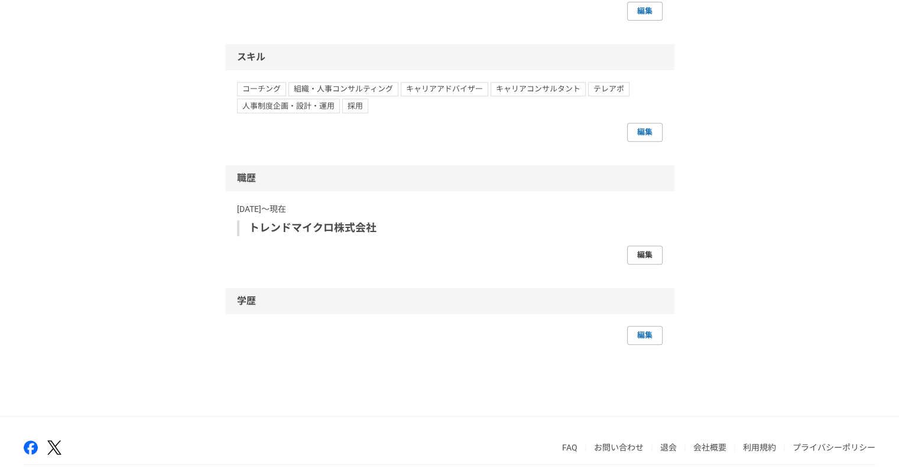
click at [652, 250] on link "編集" at bounding box center [644, 255] width 35 height 19
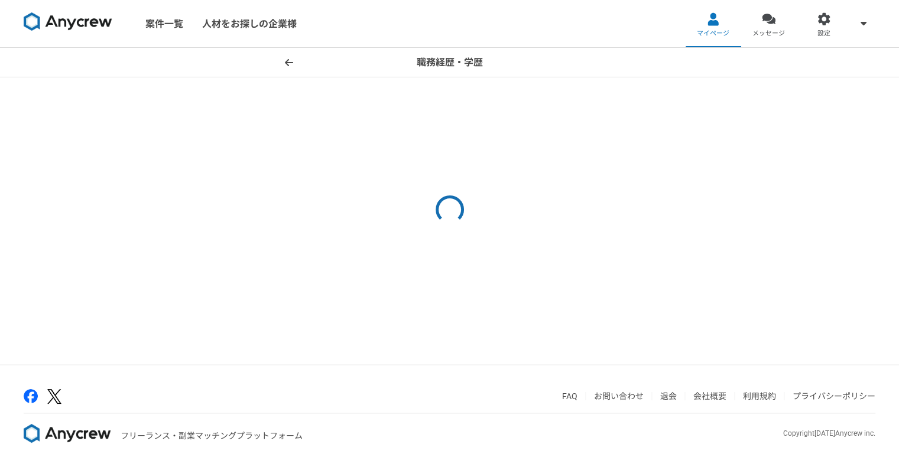
select select
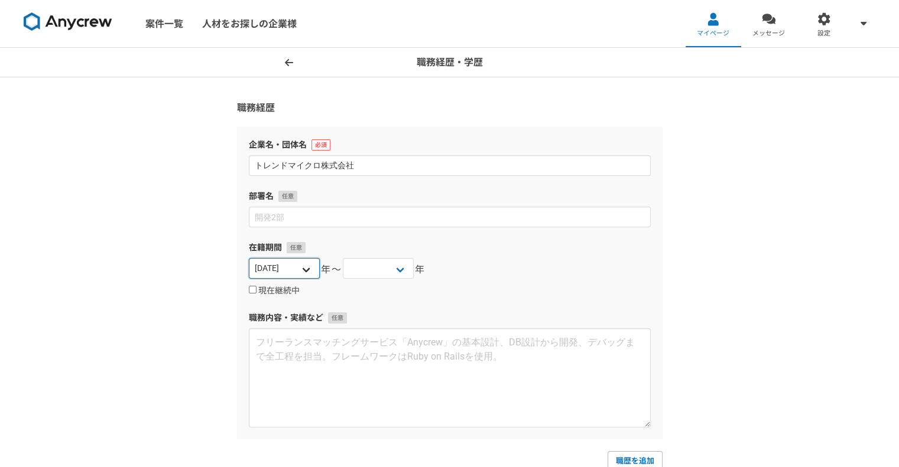
click at [305, 266] on select "2025 2024 2023 2022 2021 2020 2019 2018 2017 2016 2015 2014 2013 2012 2011 2010…" at bounding box center [284, 268] width 71 height 21
select select "[DATE]"
click at [249, 258] on select "2025 2024 2023 2022 2021 2020 2019 2018 2017 2016 2015 2014 2013 2012 2011 2010…" at bounding box center [284, 268] width 71 height 21
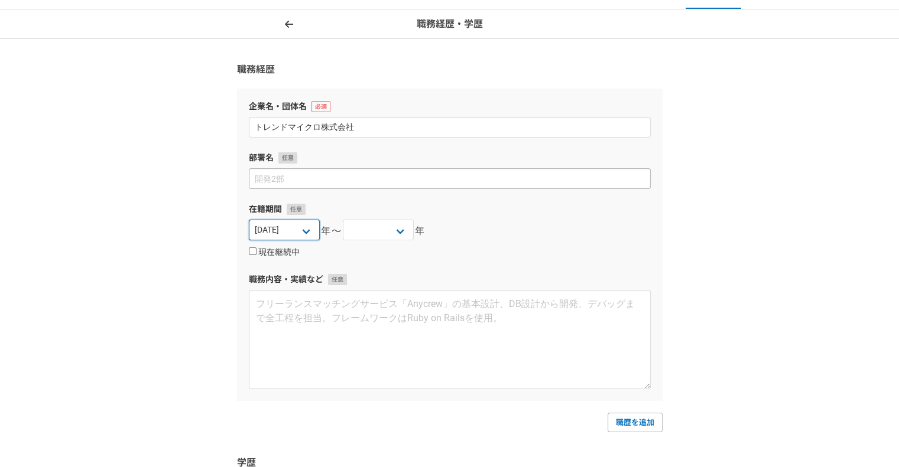
scroll to position [59, 0]
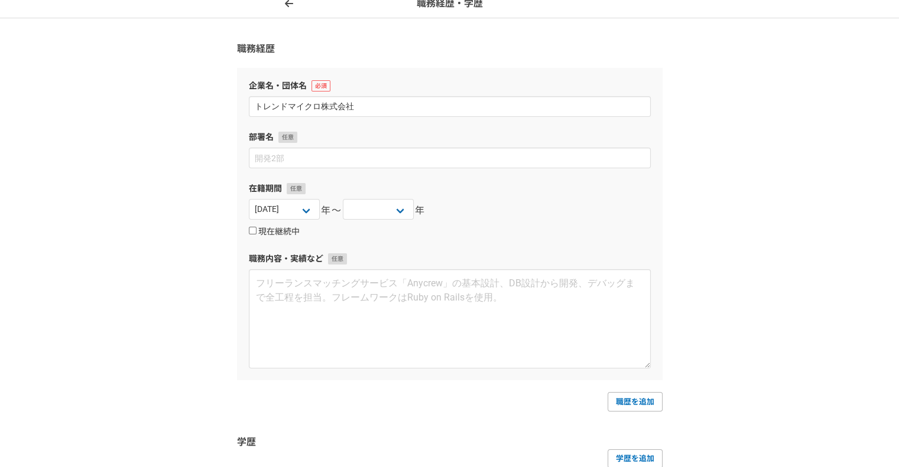
click at [250, 227] on input "現在継続中" at bounding box center [253, 231] width 8 height 8
checkbox input "true"
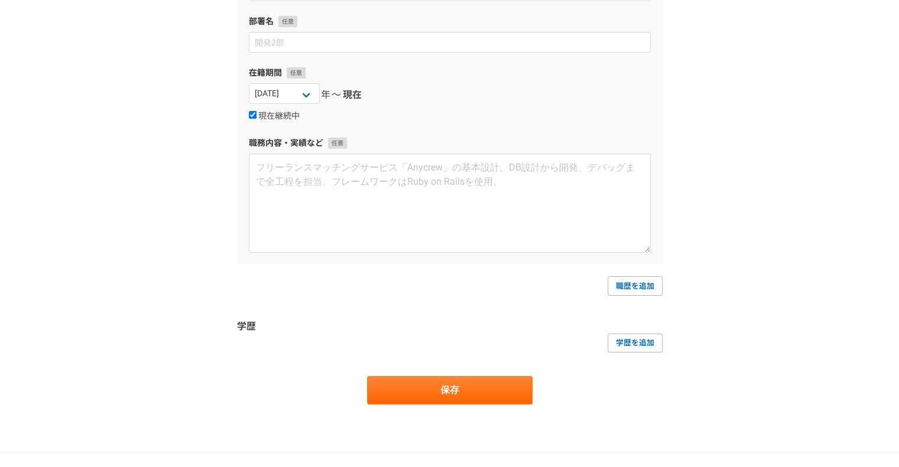
scroll to position [177, 0]
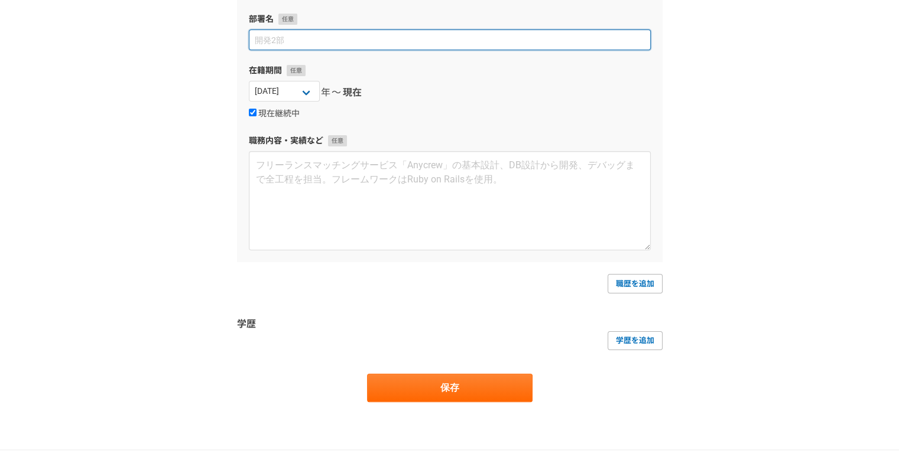
click at [344, 45] on input at bounding box center [450, 40] width 402 height 21
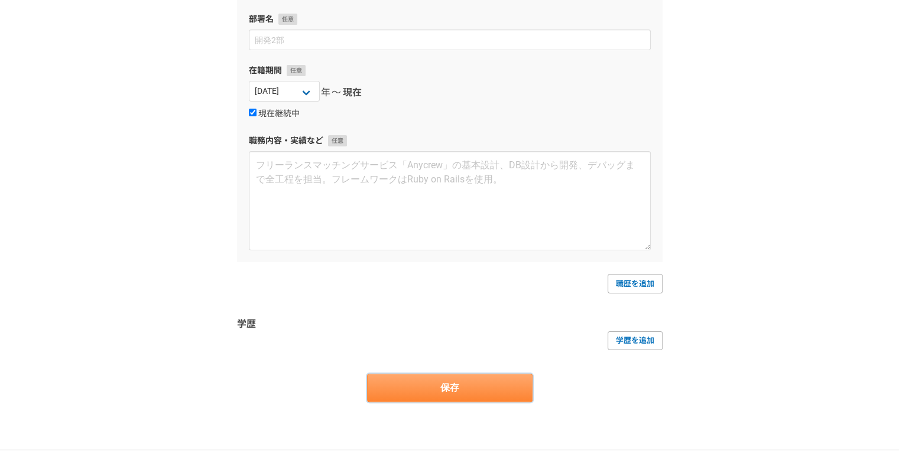
click at [498, 380] on button "保存" at bounding box center [449, 388] width 165 height 28
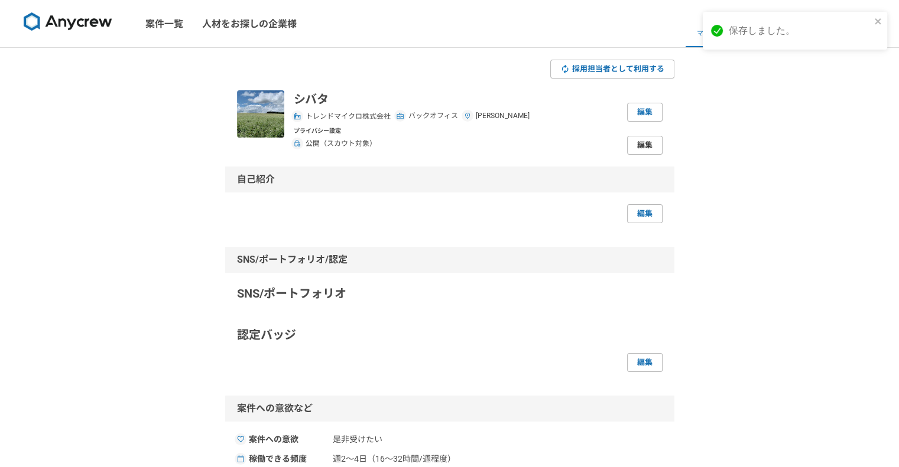
click at [640, 148] on link "編集" at bounding box center [644, 145] width 35 height 19
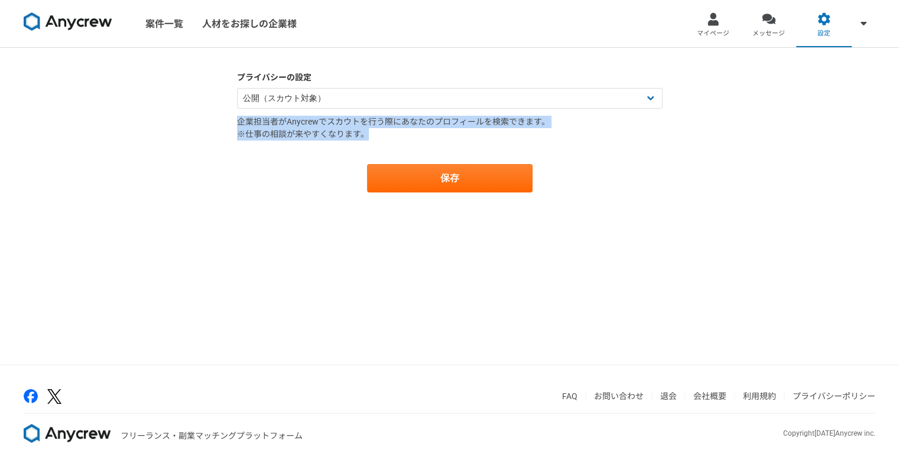
drag, startPoint x: 238, startPoint y: 126, endPoint x: 372, endPoint y: 130, distance: 133.6
click at [372, 130] on p "企業担当者がAnycrewでスカウトを行う際にあなたのプロフィールを検索できます。 ※仕事の相談が来やすくなります。" at bounding box center [449, 128] width 425 height 25
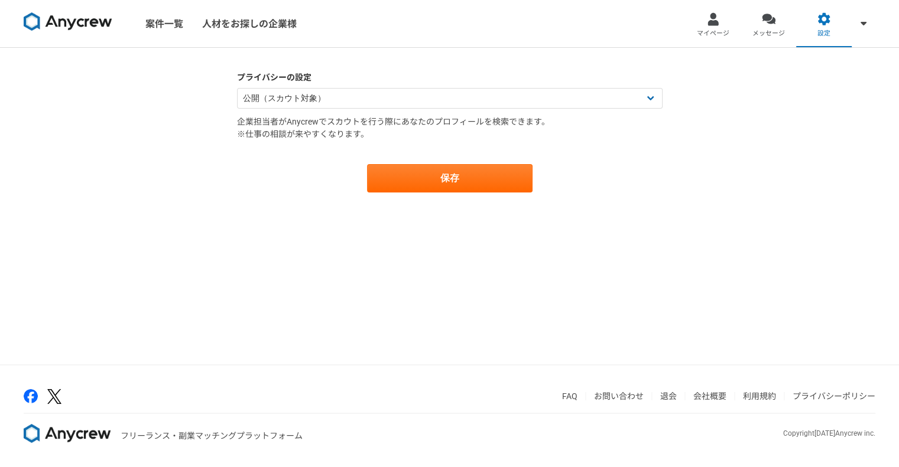
click at [377, 110] on form "プライバシーの設定 公開（スカウト対象） 非公開（スカウト対象外） 企業担当者がAnycrewでスカウトを行う際にあなたのプロフィールを検索できます。 ※仕事…" at bounding box center [449, 131] width 425 height 121
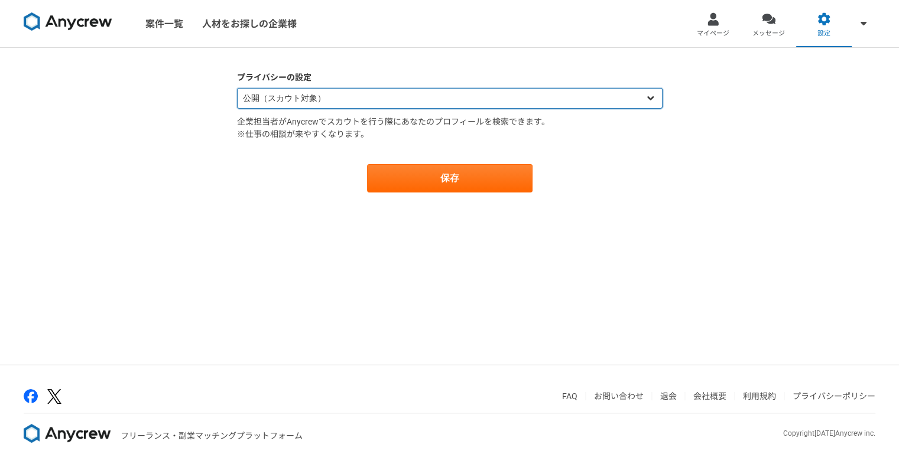
click at [377, 106] on select "公開（スカウト対象） 非公開（スカウト対象外）" at bounding box center [449, 98] width 425 height 21
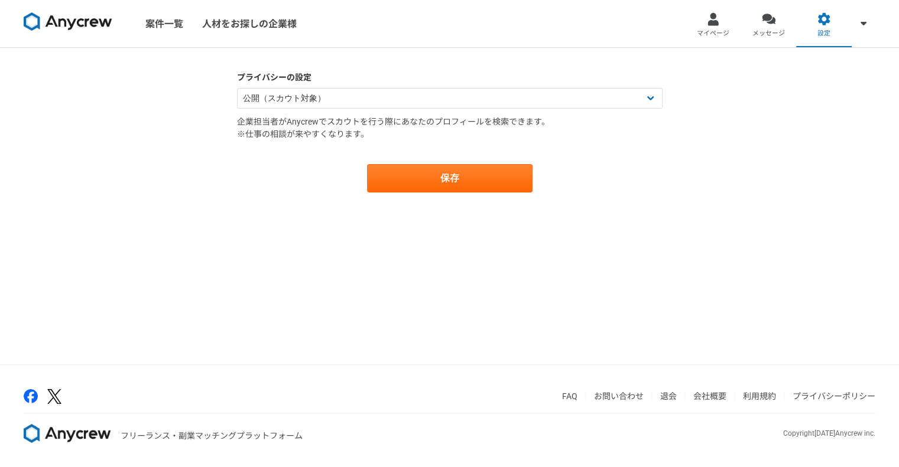
click at [319, 181] on div "保存" at bounding box center [449, 178] width 425 height 28
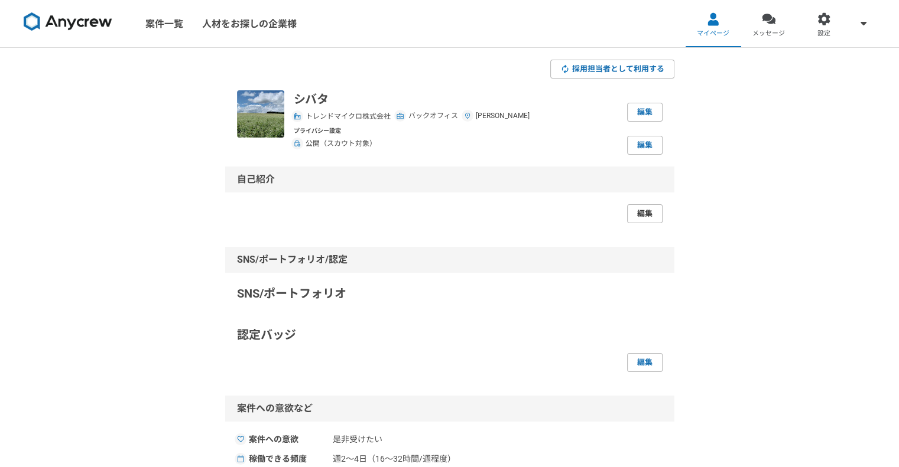
click at [640, 211] on link "編集" at bounding box center [644, 213] width 35 height 19
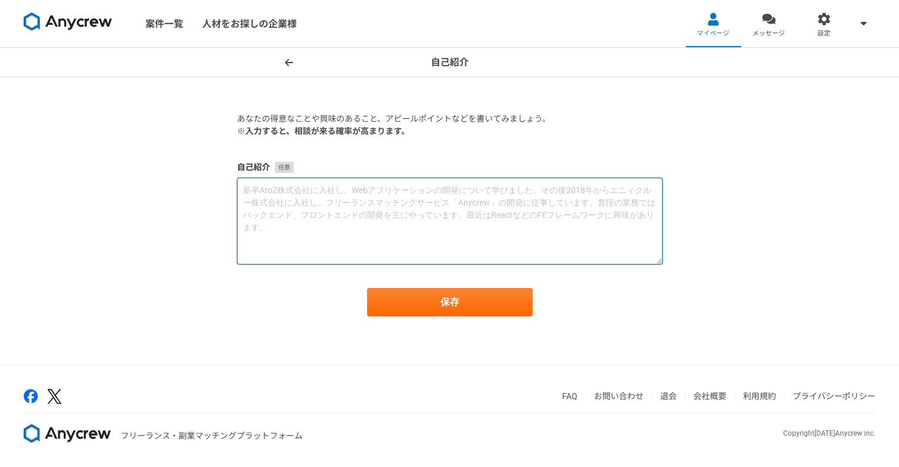
click at [325, 222] on textarea at bounding box center [449, 221] width 425 height 87
paste textarea "プロフィールをご覧いただき、ありがとうございます。 【経歴】 ・長崎大学 経営学部 卒業 ・2009〜2015：鉄鋼系メーカーにて経営企画に従事 - 事業計画…"
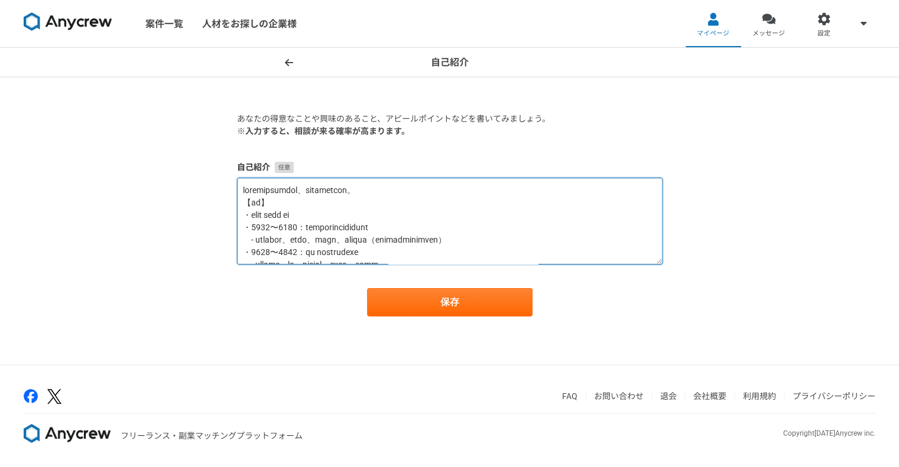
drag, startPoint x: 467, startPoint y: 238, endPoint x: 207, endPoint y: 146, distance: 276.2
click at [207, 146] on div "自己紹介 あなたの得意なことや興味のあること、アピールポイントなどを書いてみましょう。 ※入力すると、相談が来る確率が高まります。 自己紹介 保存" at bounding box center [449, 206] width 899 height 317
type textarea "プロフィールをご覧いただき、ありがとうございます。 【経歴】 ・長崎大学 経営学部 卒業 ・2009〜2015：鉄鋼系メーカーにて経営企画に従事 - 事業計画…"
